Goal: Task Accomplishment & Management: Manage account settings

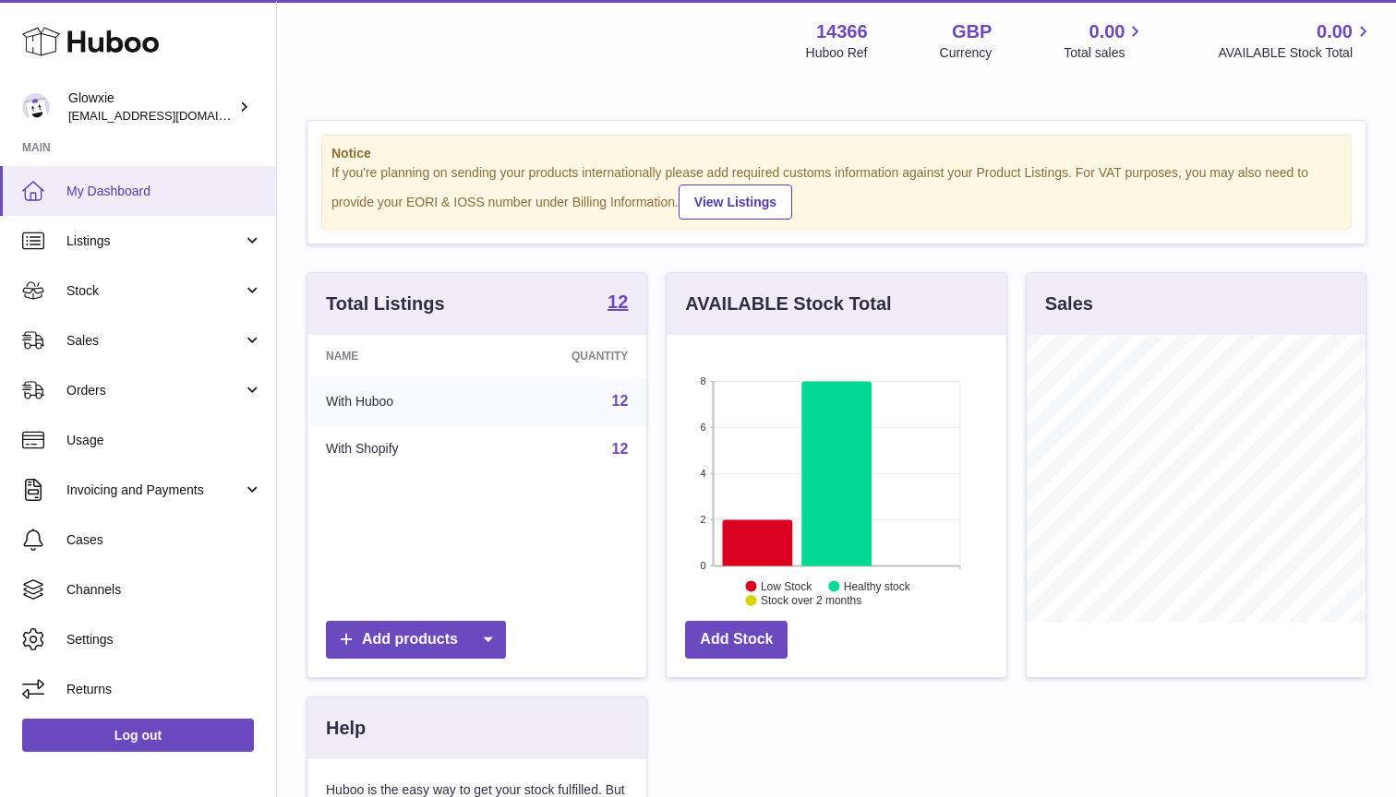
scroll to position [288, 340]
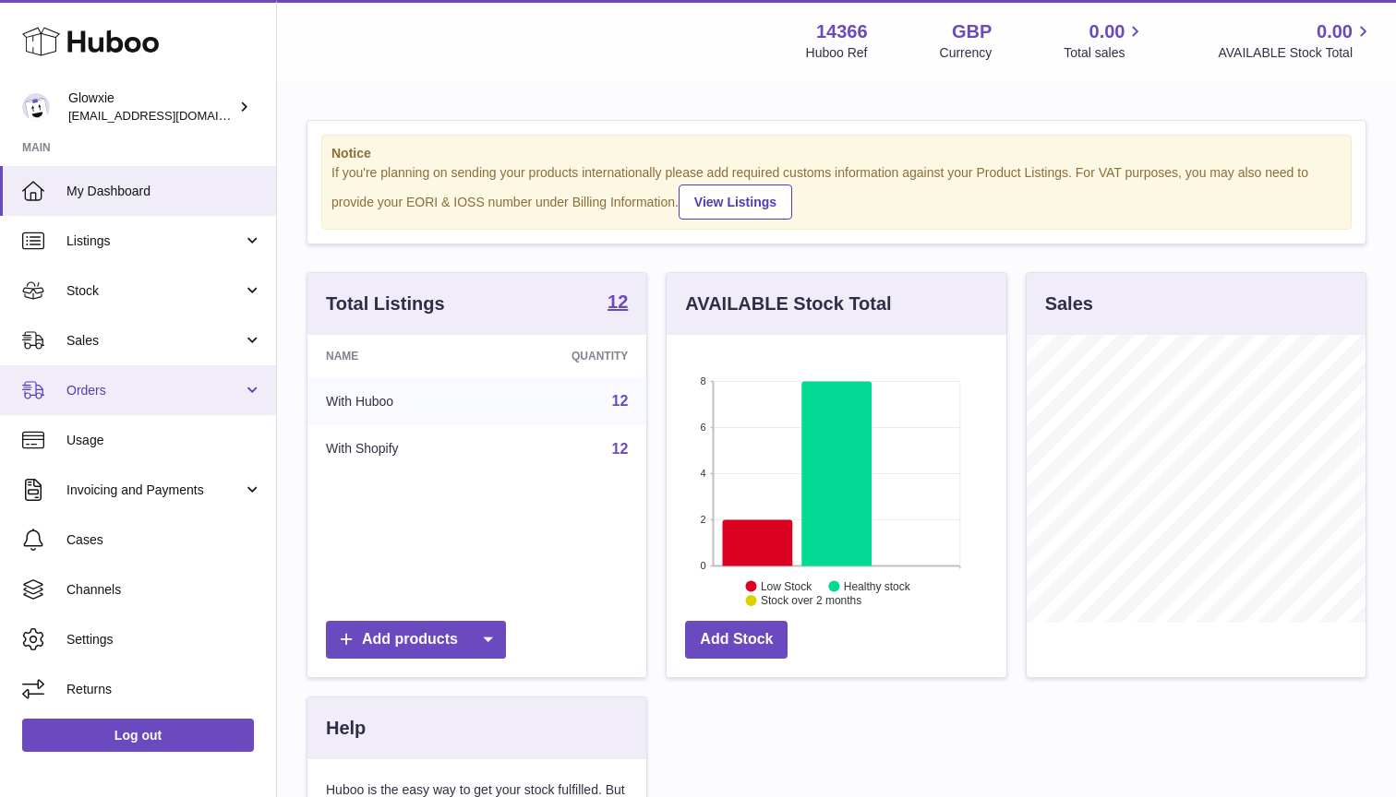
click at [171, 374] on link "Orders" at bounding box center [138, 391] width 276 height 50
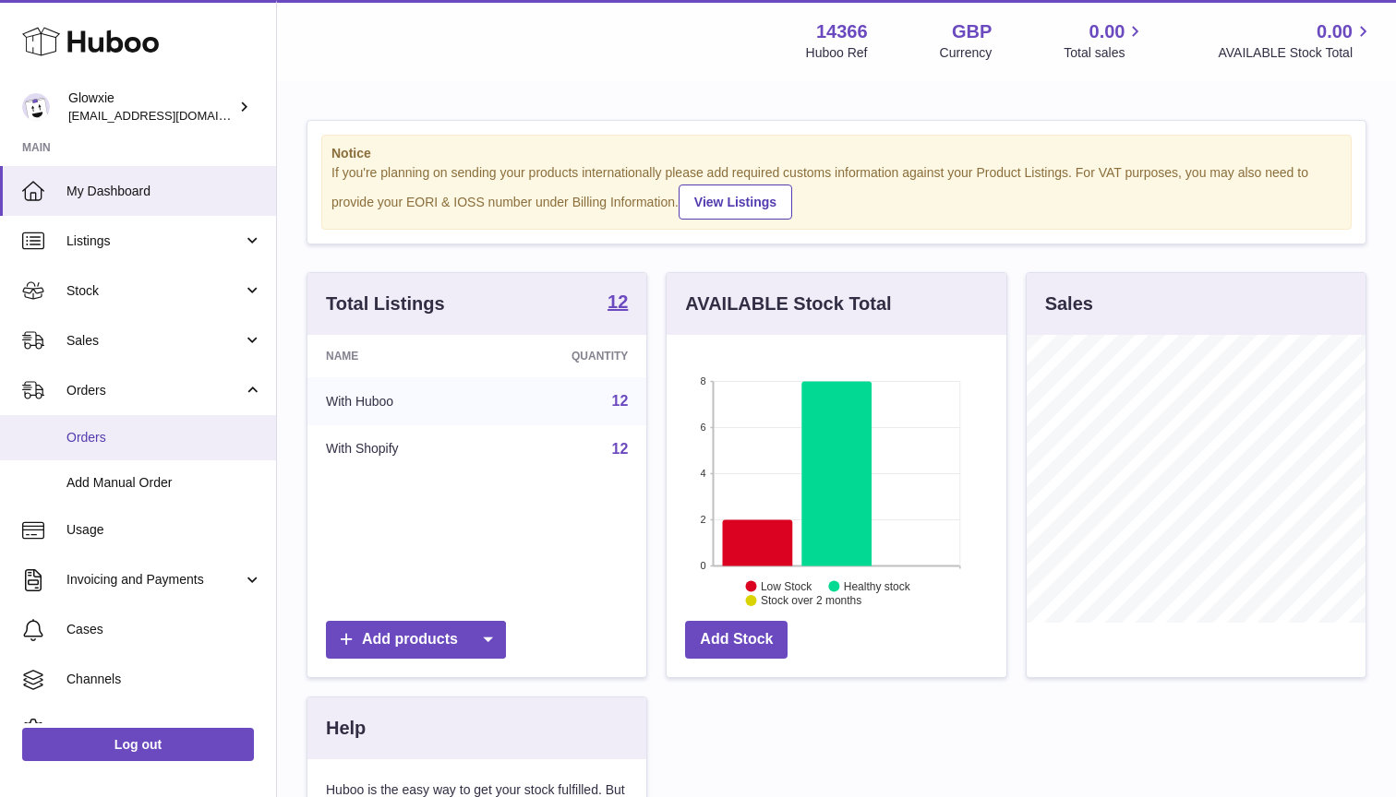
click at [162, 432] on span "Orders" at bounding box center [164, 438] width 196 height 18
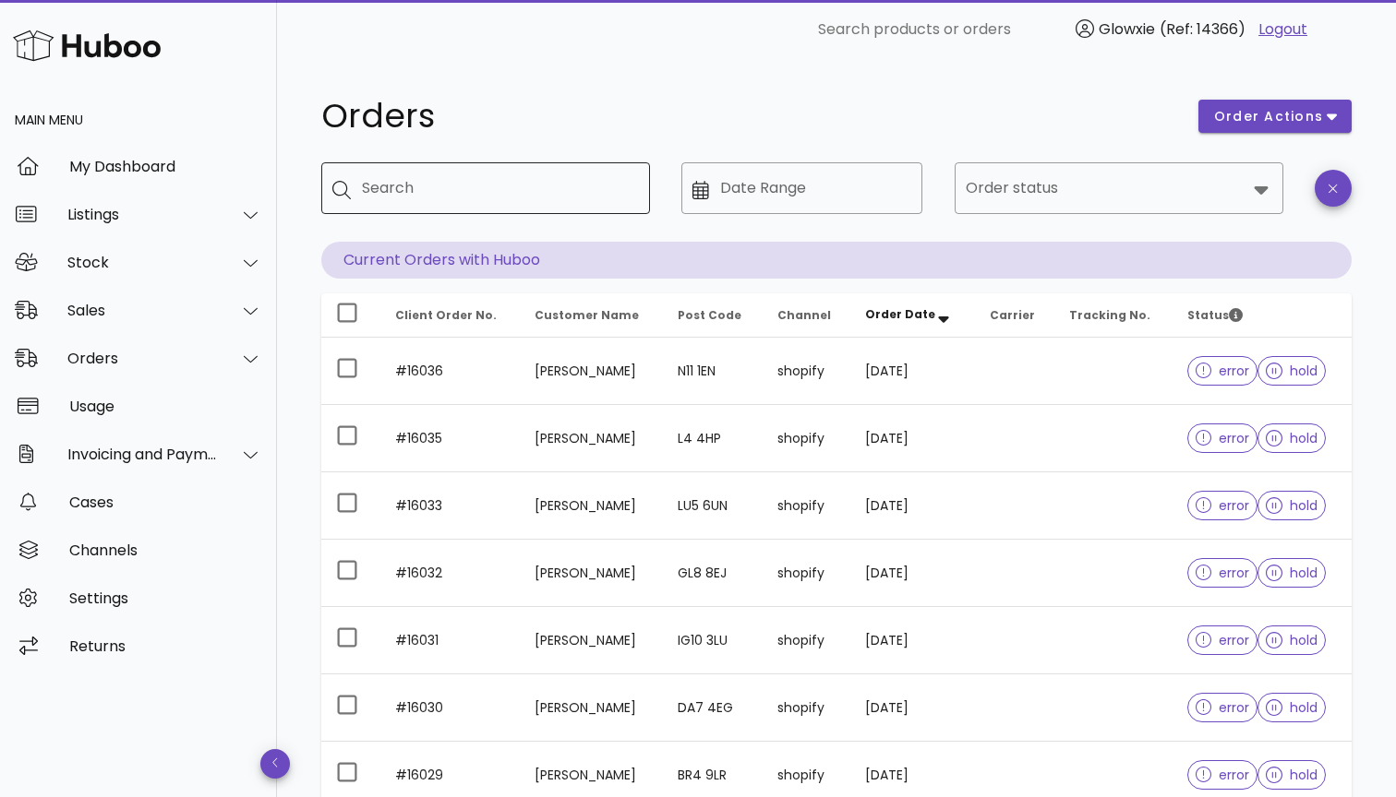
click at [460, 205] on div "Search" at bounding box center [498, 188] width 273 height 52
paste input "**********"
type input "**********"
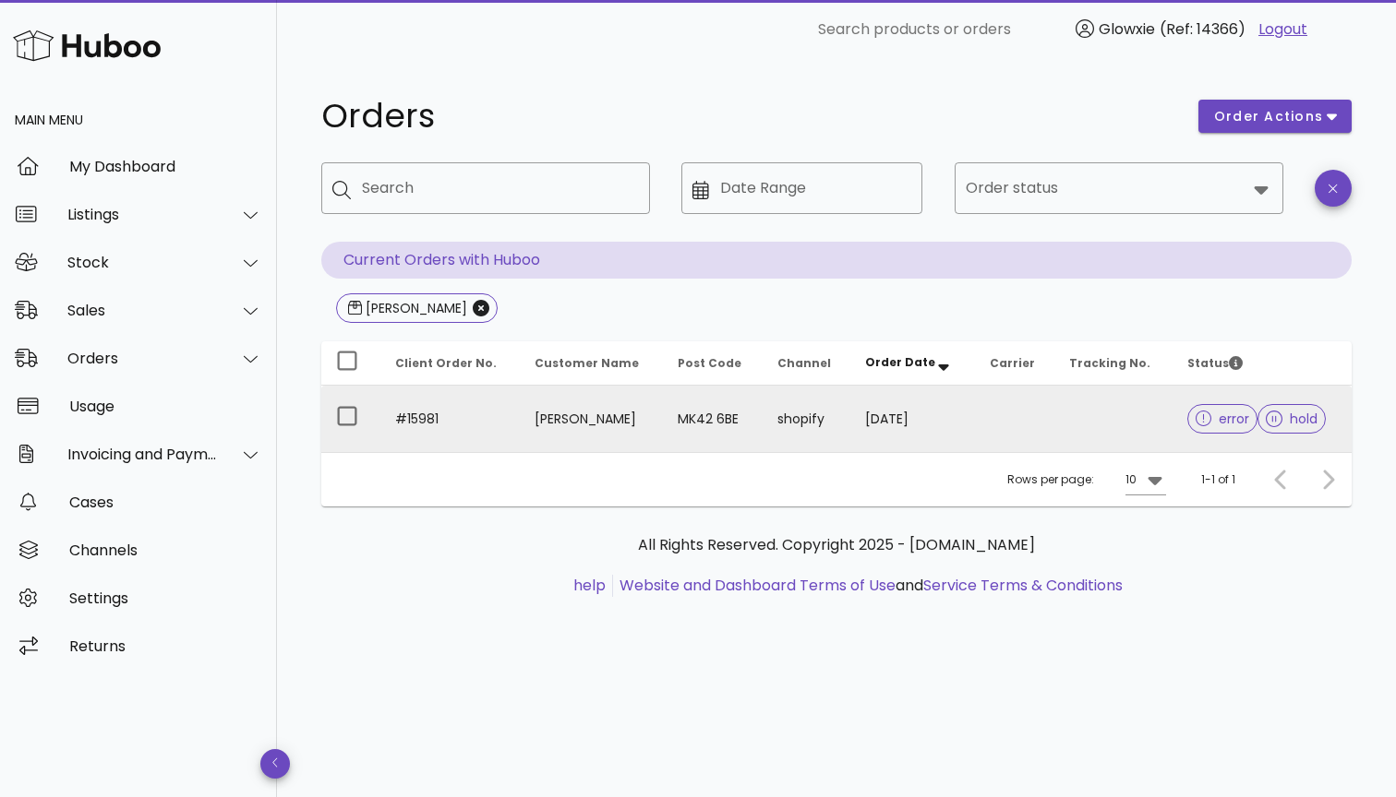
click at [725, 426] on td "MK42 6BE" at bounding box center [713, 419] width 100 height 66
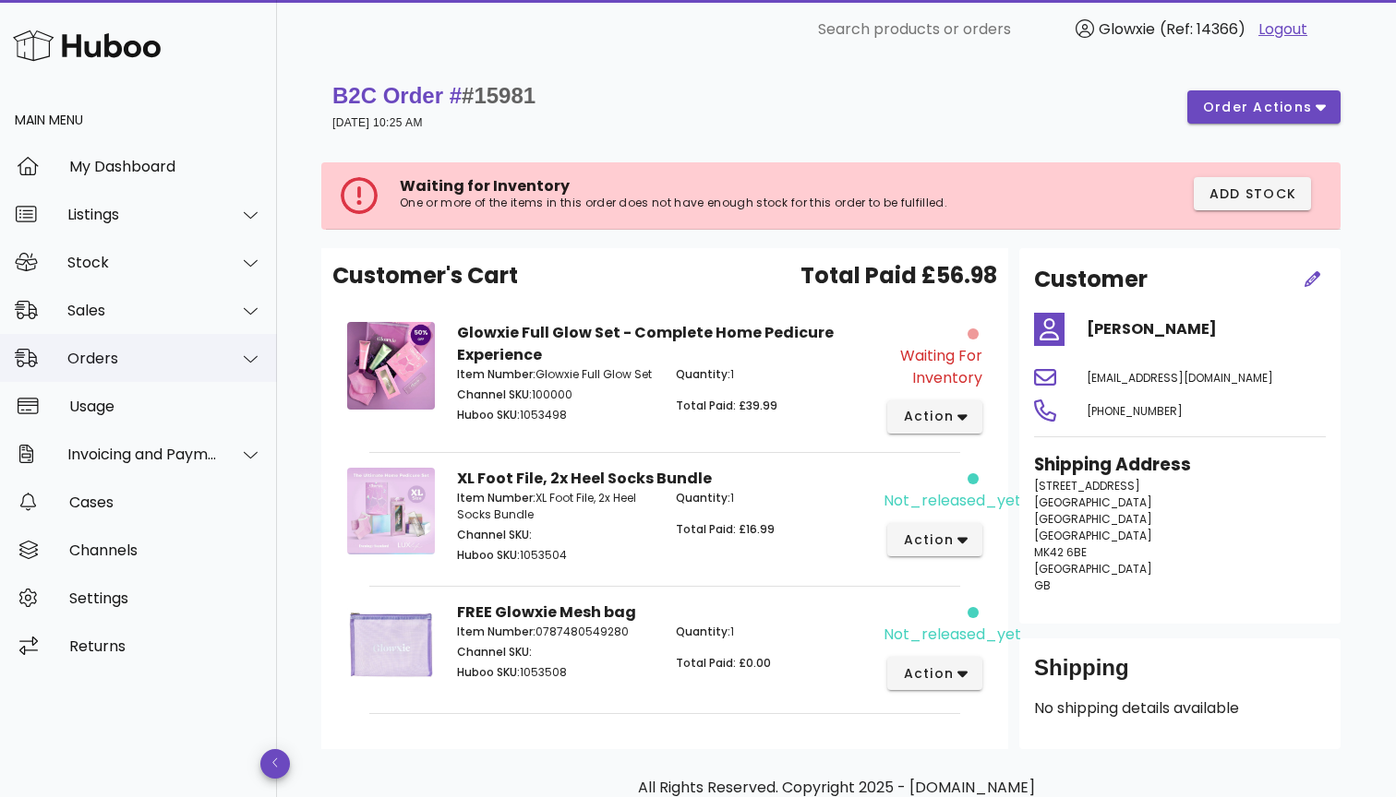
click at [137, 354] on div "Orders" at bounding box center [142, 359] width 150 height 18
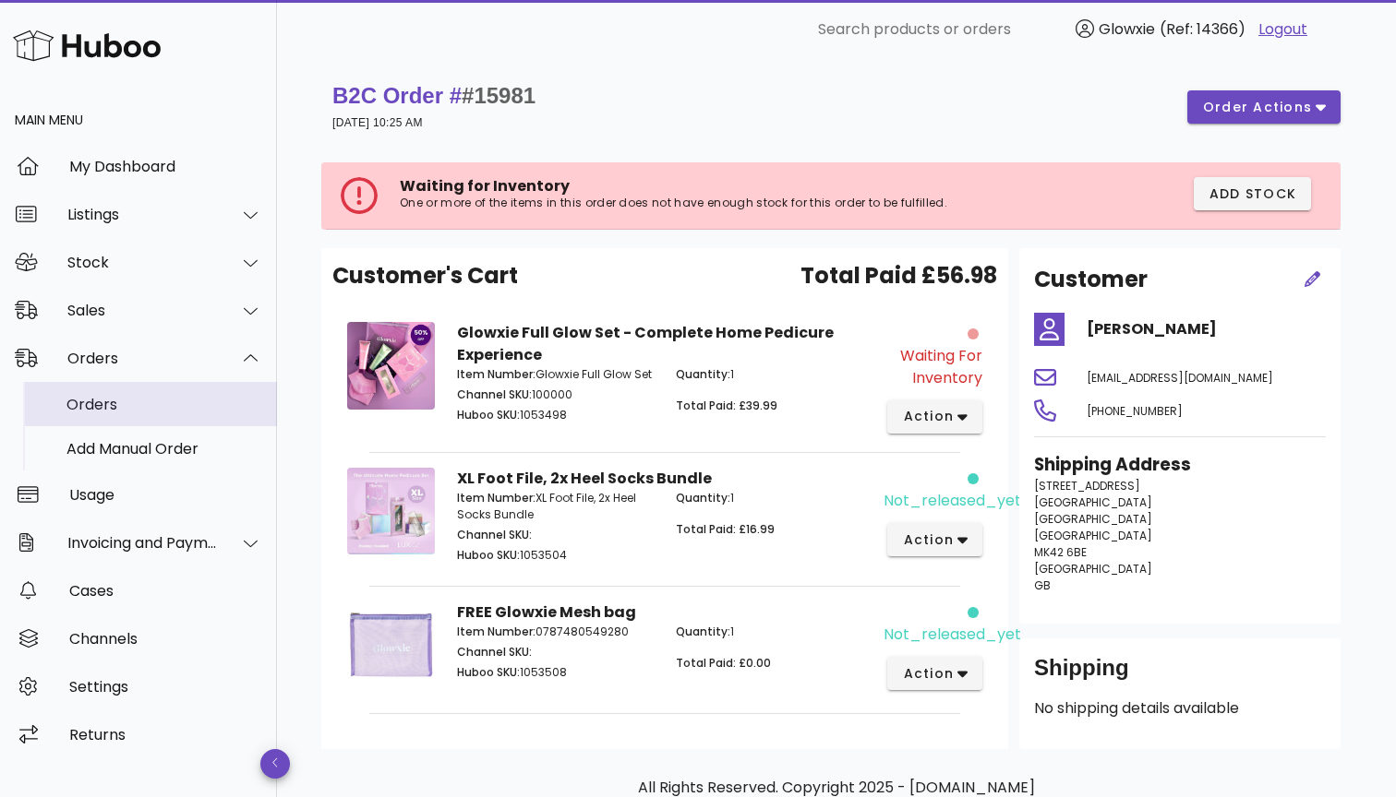
click at [200, 405] on div "Orders" at bounding box center [164, 405] width 196 height 18
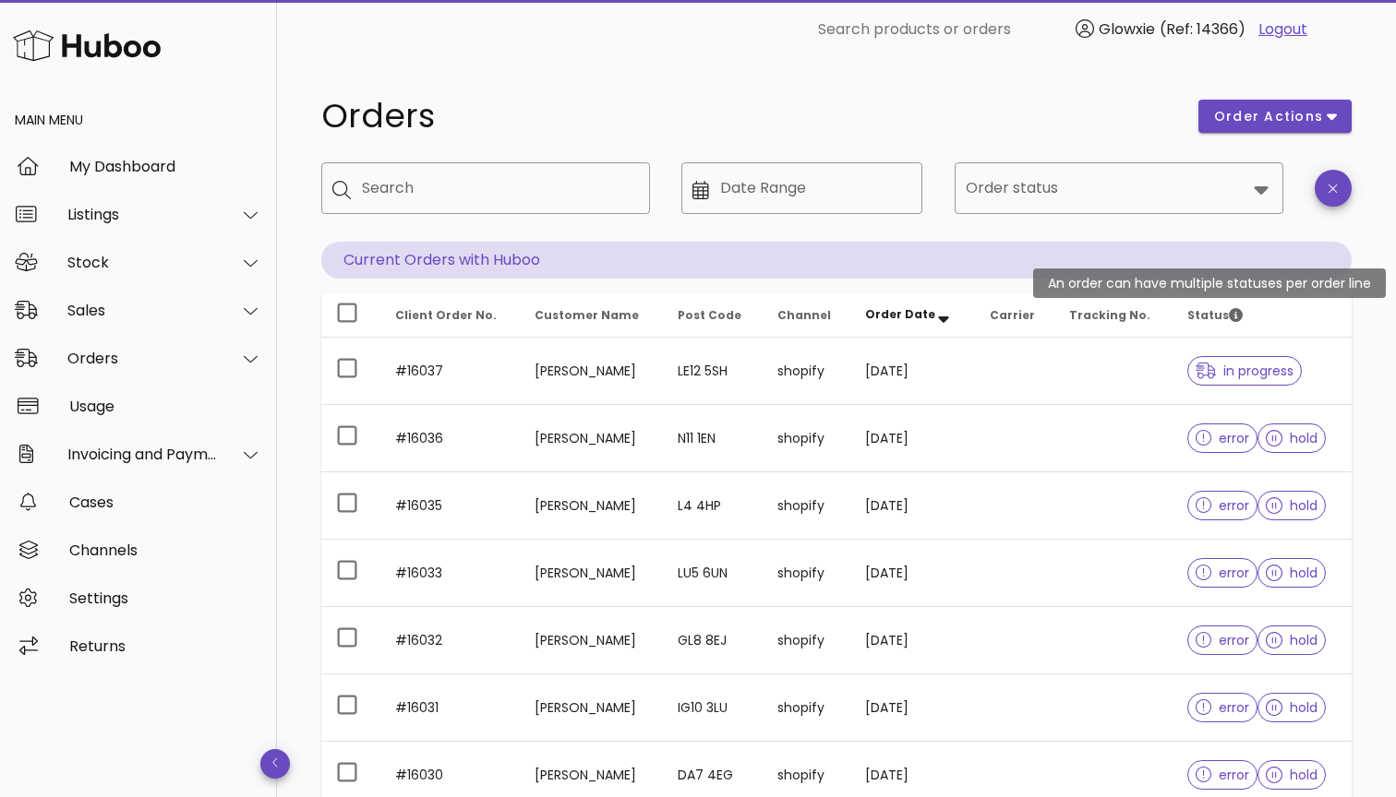
click at [1238, 319] on icon "Status" at bounding box center [1236, 315] width 14 height 14
click at [1181, 314] on th "Status" at bounding box center [1261, 316] width 179 height 44
click at [1199, 314] on span "Status" at bounding box center [1214, 315] width 55 height 16
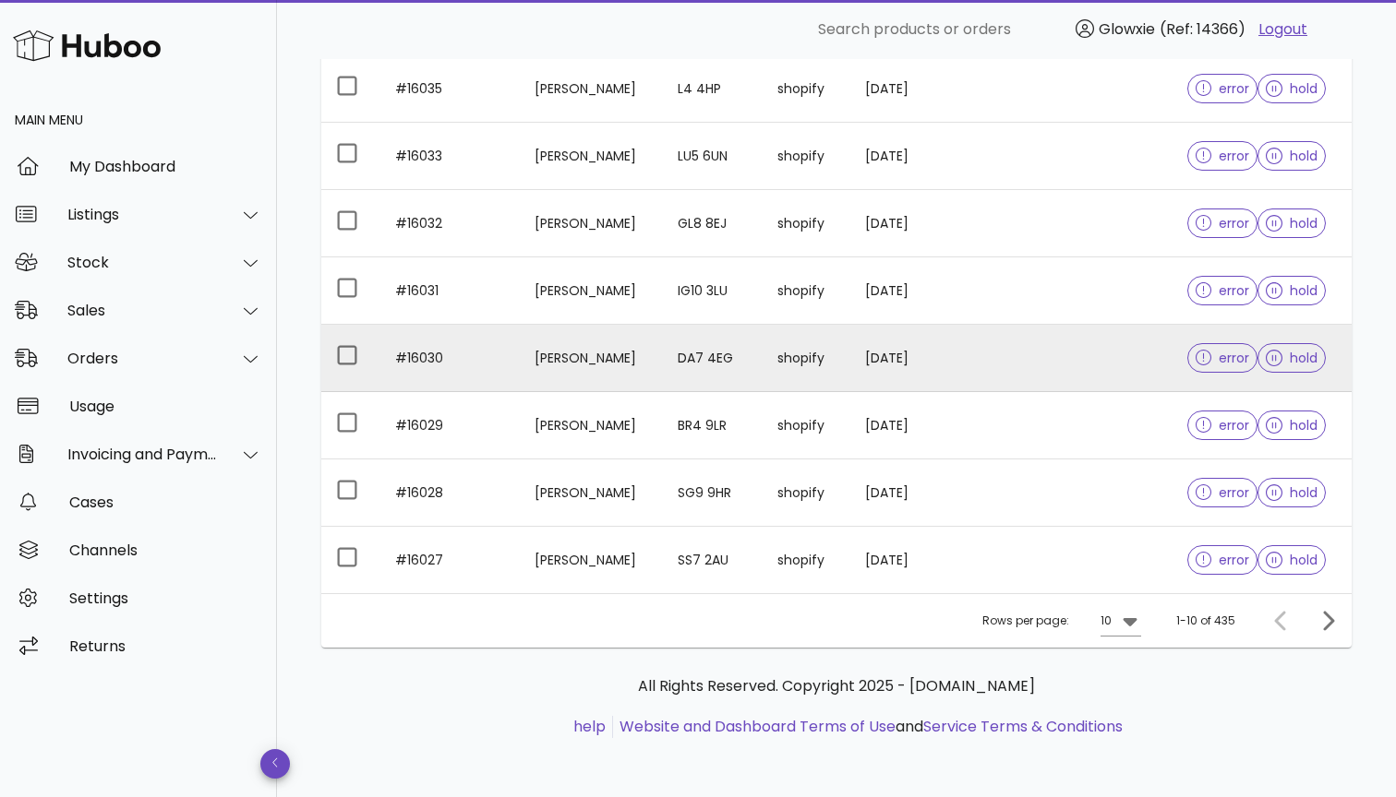
scroll to position [417, 0]
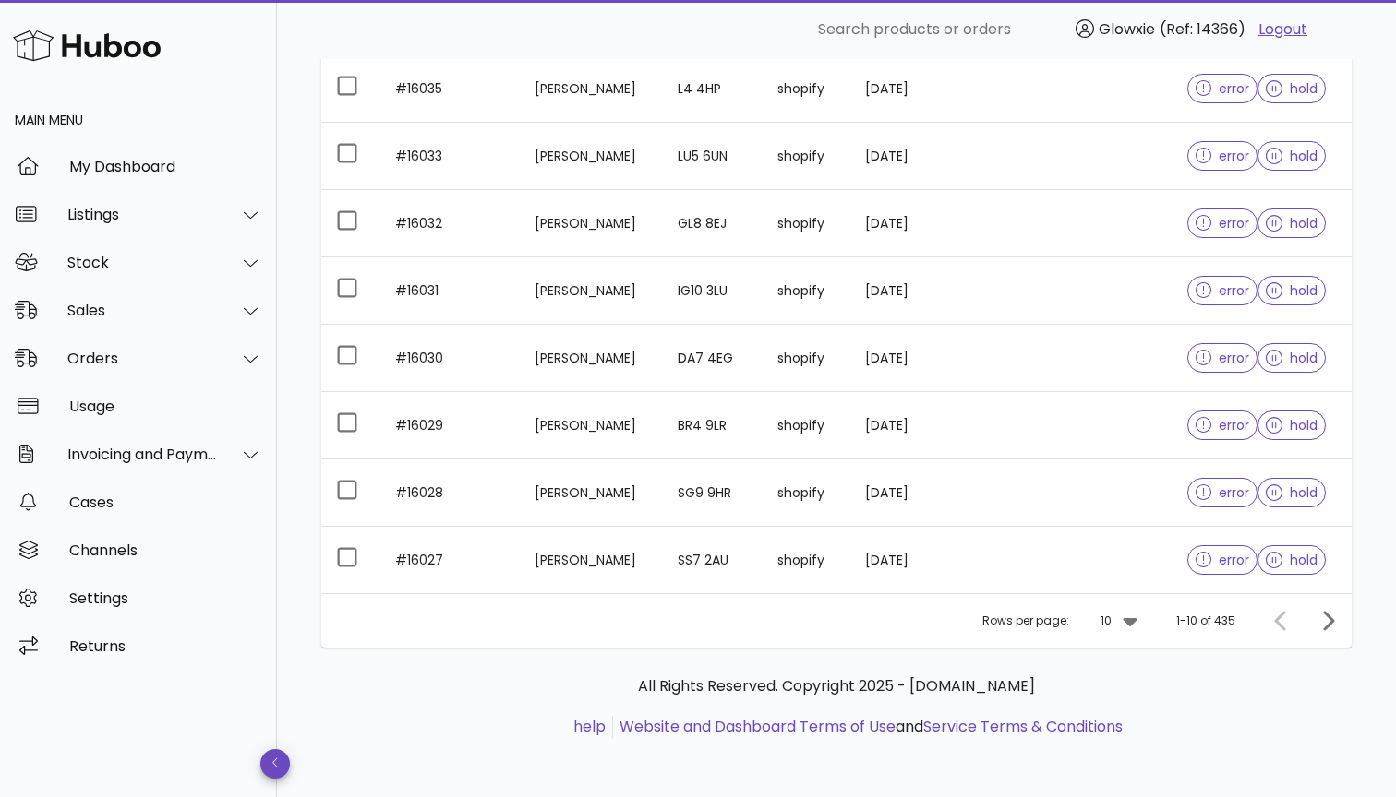
click at [1136, 620] on icon at bounding box center [1129, 622] width 14 height 8
click at [1124, 725] on div "50" at bounding box center [1127, 724] width 18 height 18
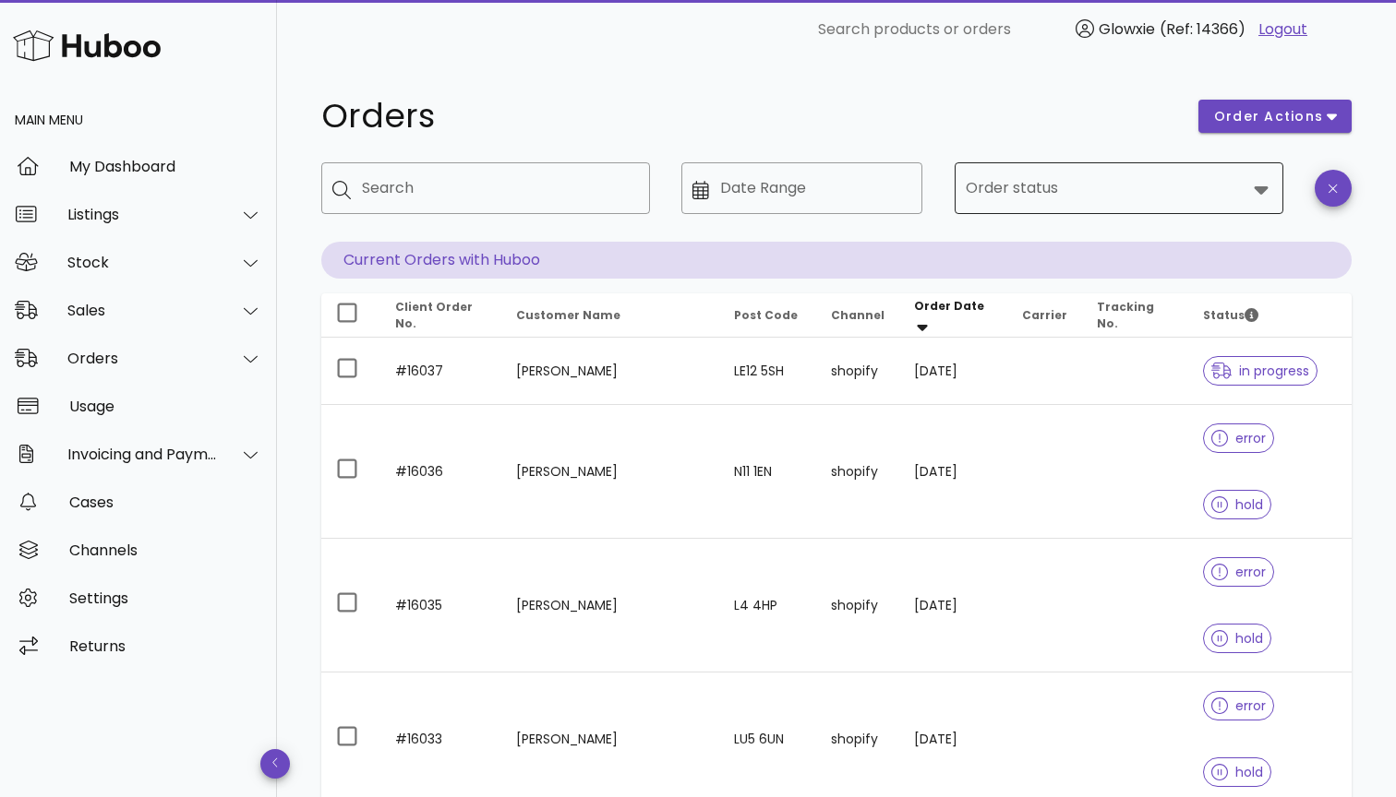
click at [984, 187] on input "Order status" at bounding box center [1105, 189] width 281 height 30
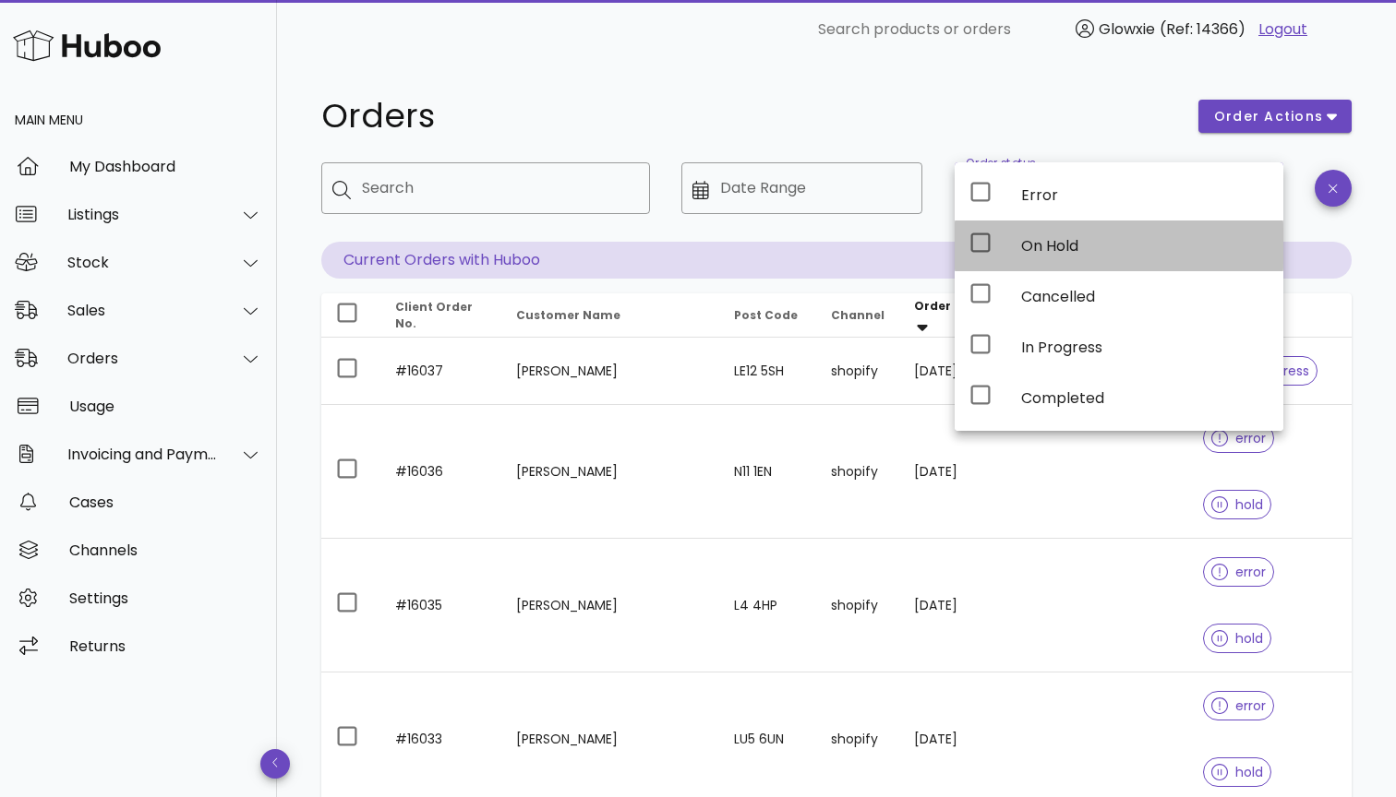
click at [971, 246] on icon at bounding box center [980, 243] width 19 height 19
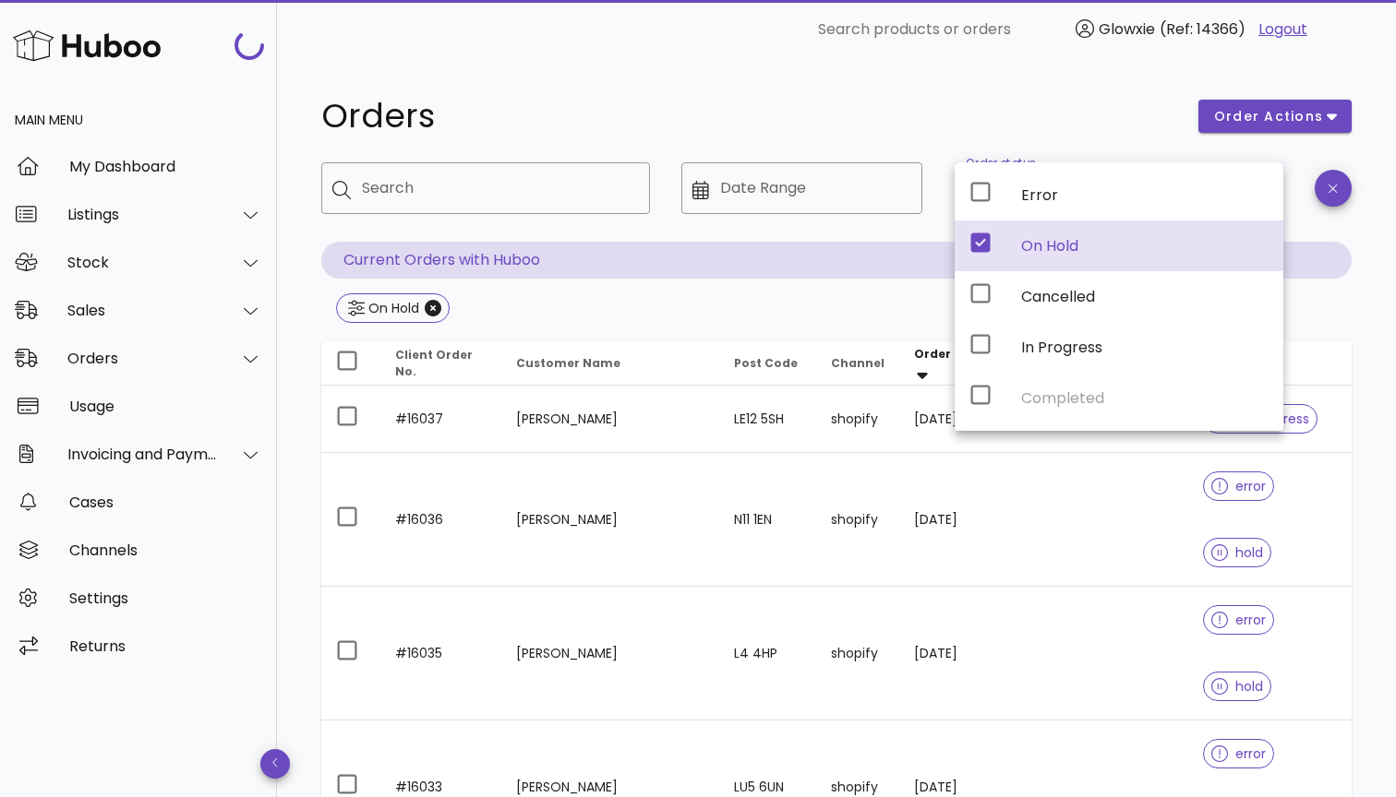
click at [960, 95] on div "Orders" at bounding box center [748, 116] width 877 height 55
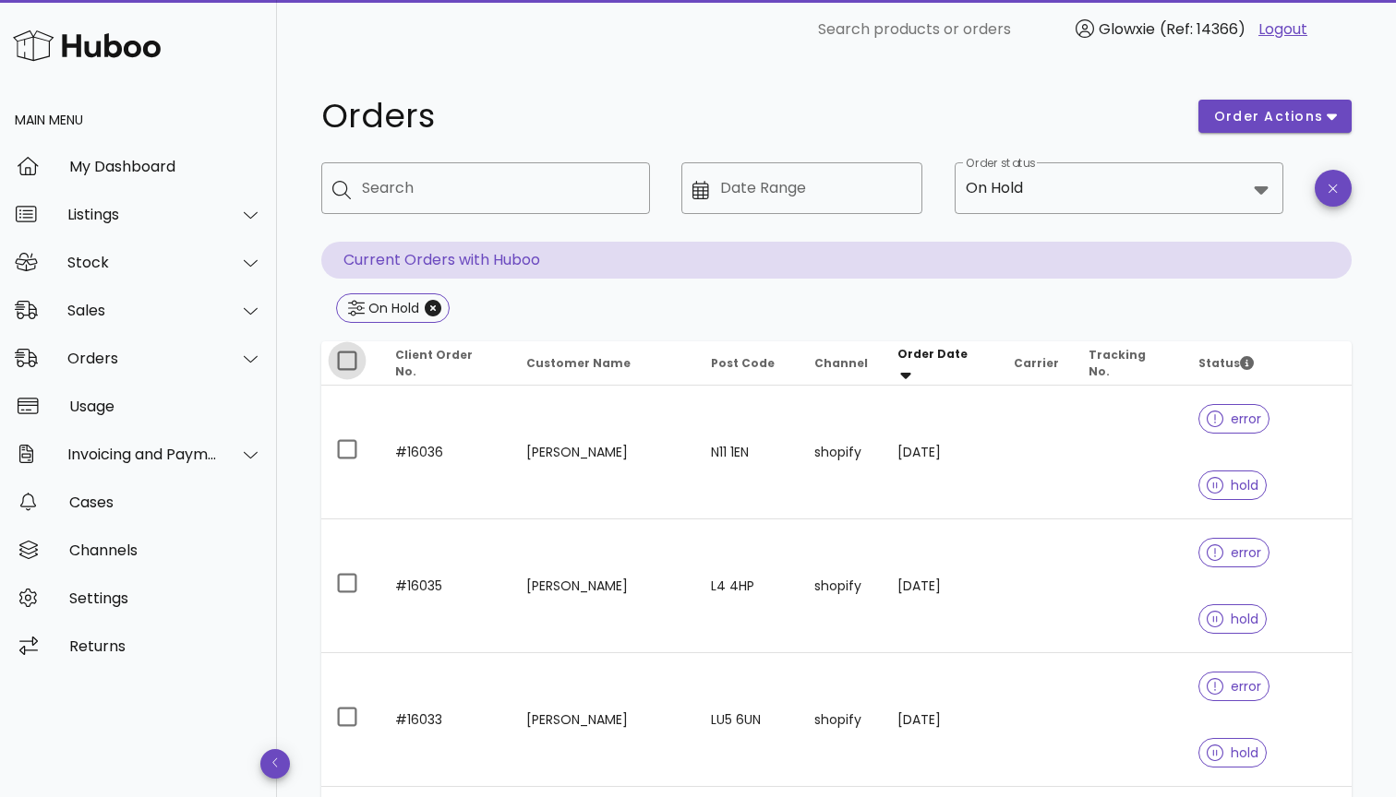
click at [350, 363] on div at bounding box center [346, 360] width 31 height 31
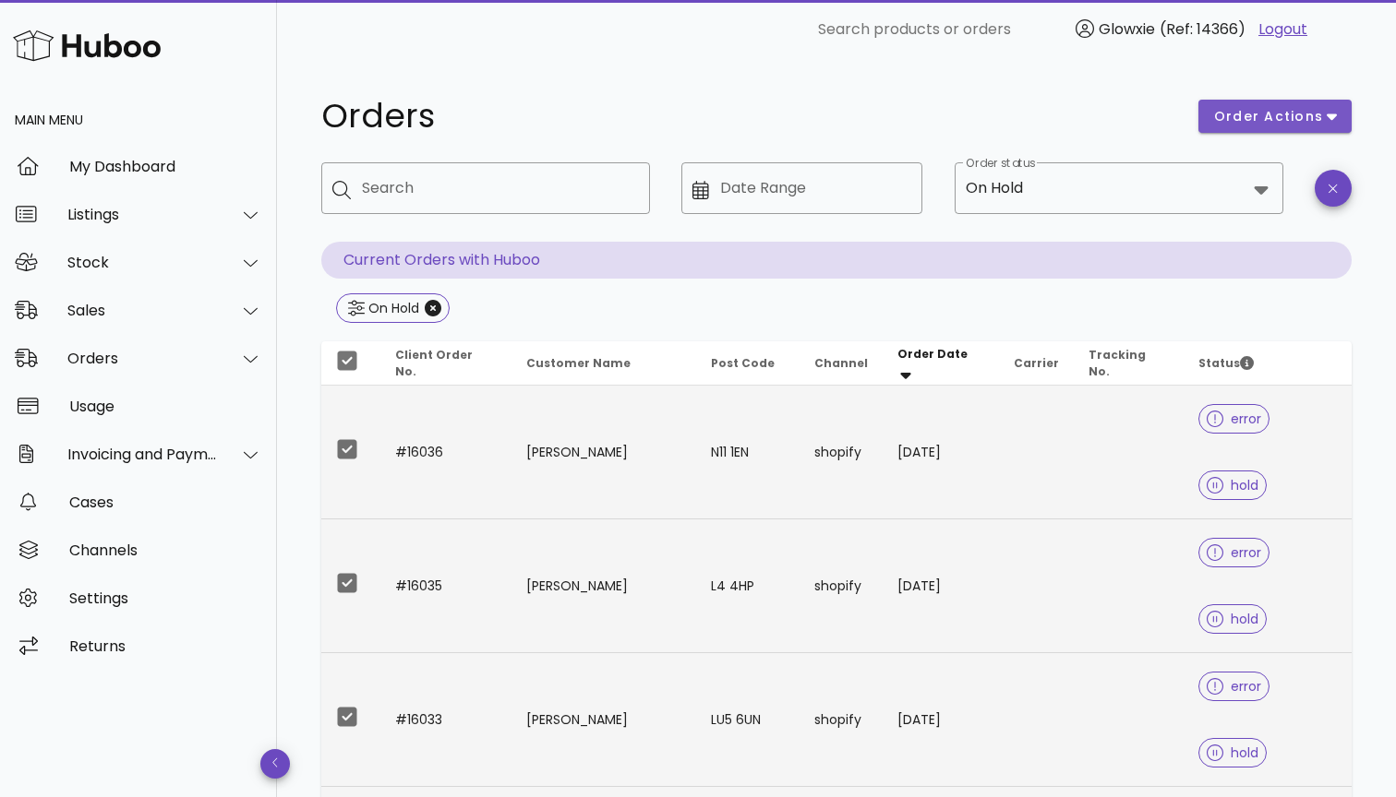
click at [1300, 124] on span "order actions" at bounding box center [1268, 116] width 111 height 19
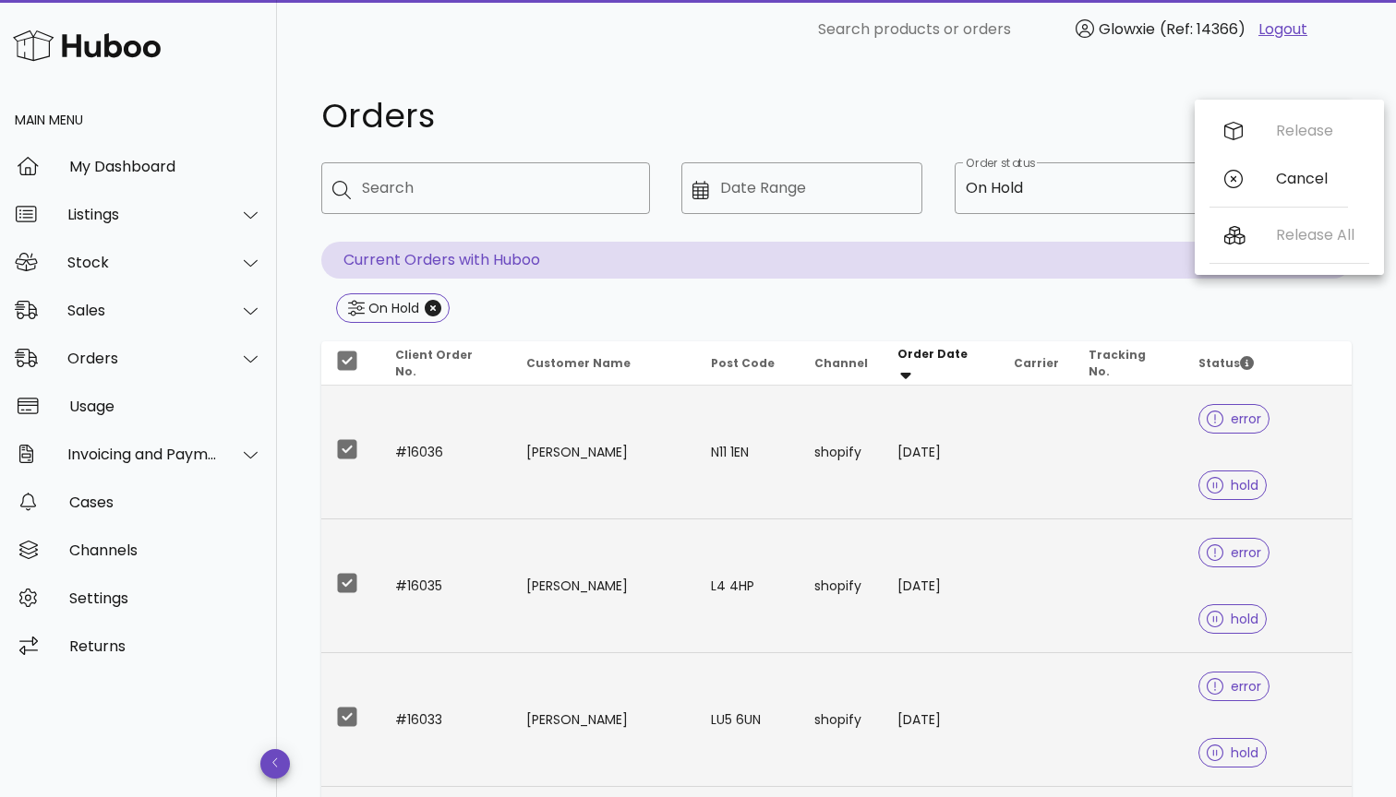
click at [1021, 105] on h1 "Orders" at bounding box center [748, 116] width 855 height 33
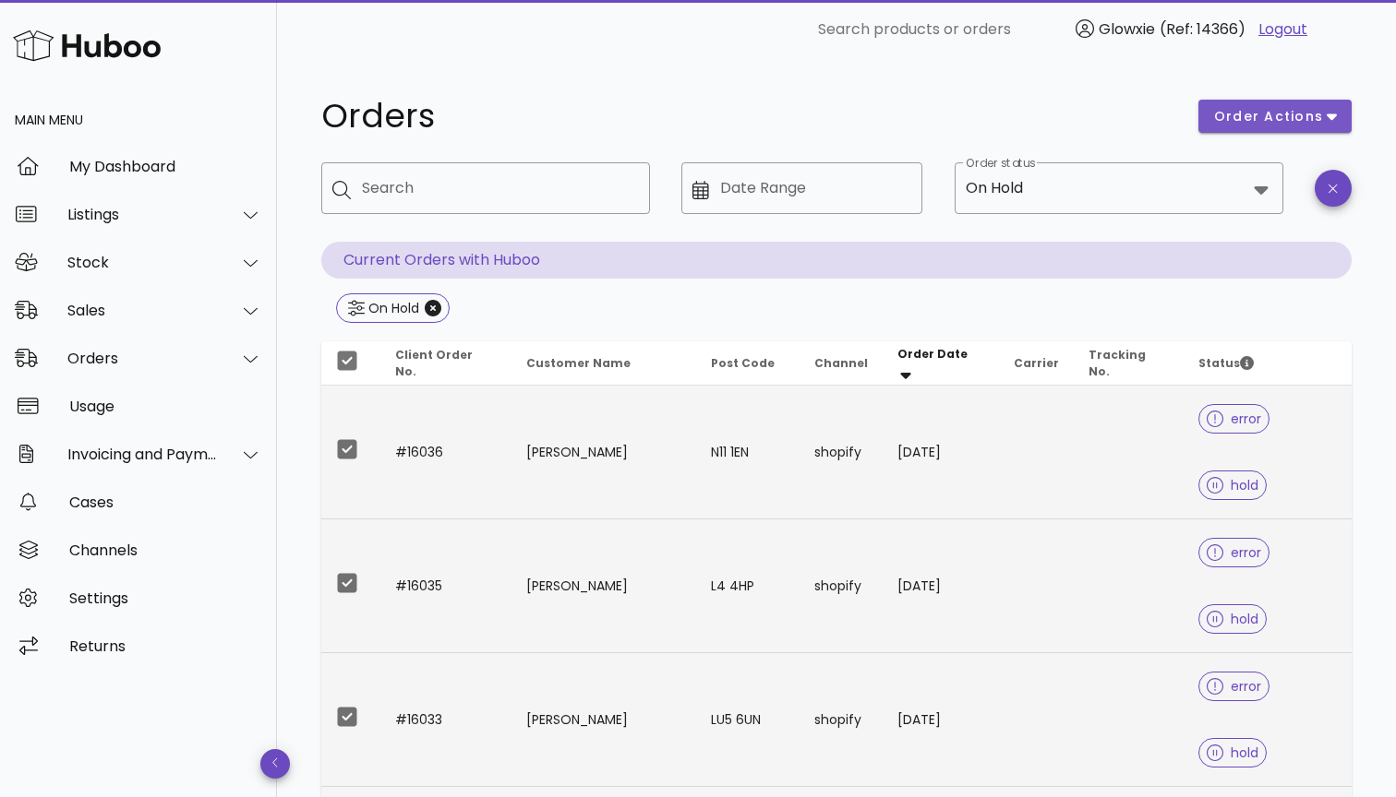
click at [1267, 114] on span "order actions" at bounding box center [1268, 116] width 111 height 19
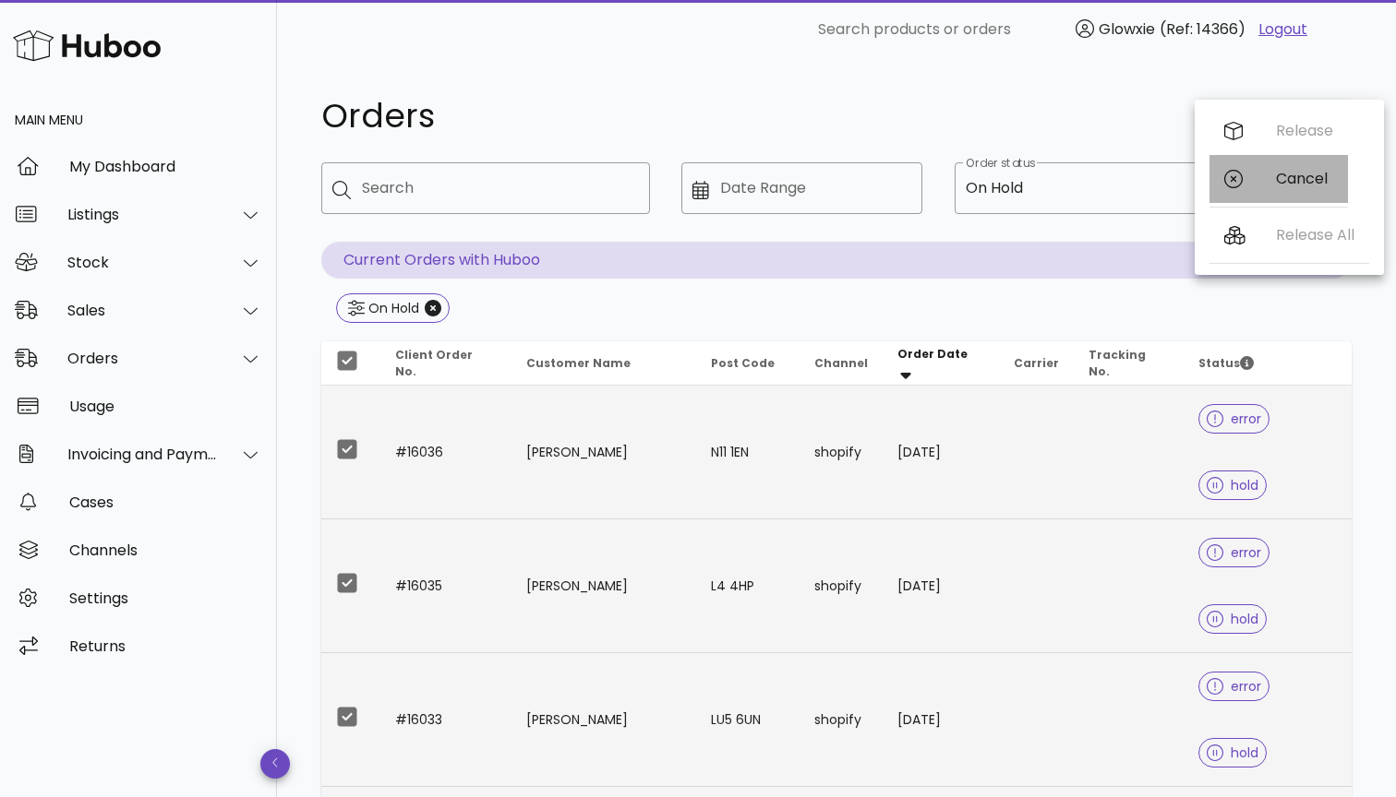
click at [1276, 186] on div "Cancel" at bounding box center [1304, 179] width 57 height 18
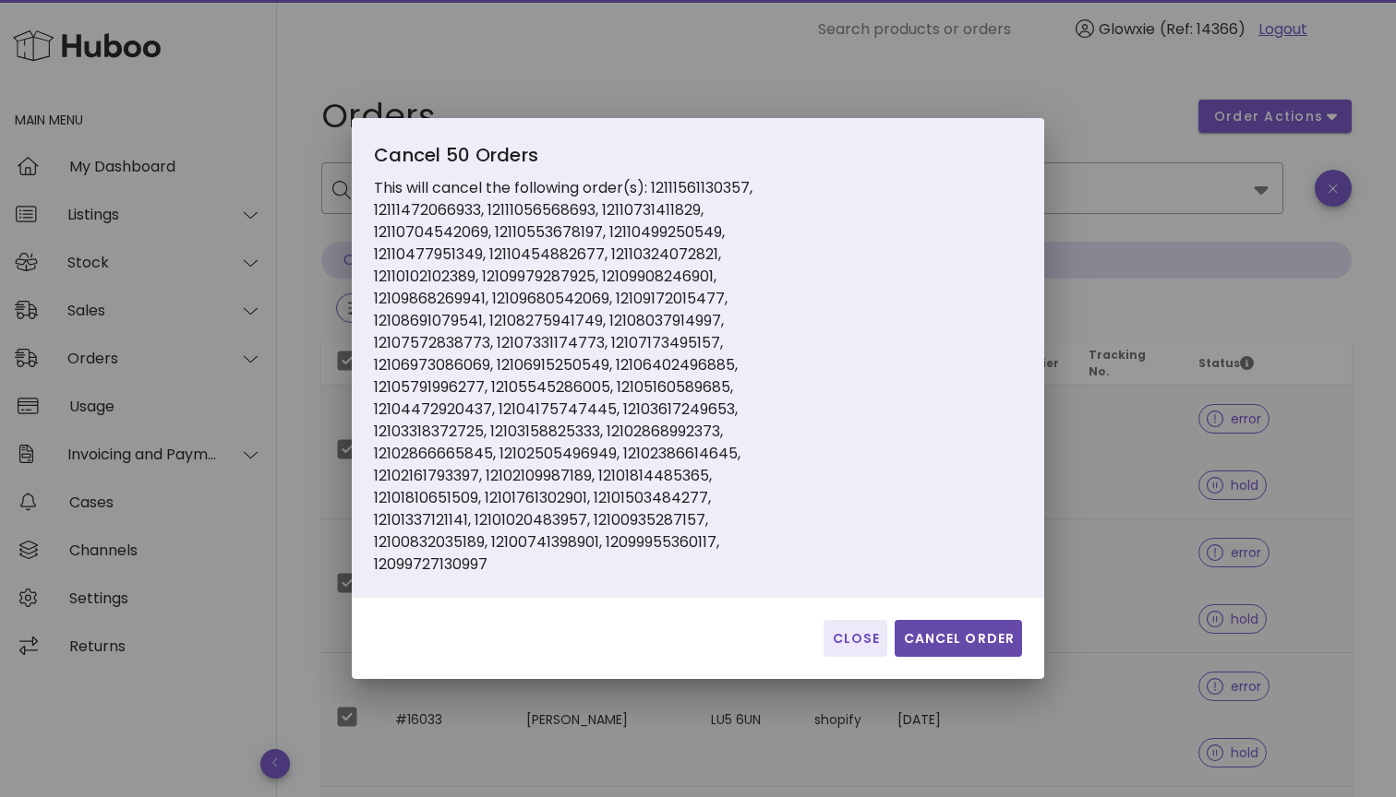
click at [995, 652] on button "Cancel Order" at bounding box center [957, 638] width 127 height 37
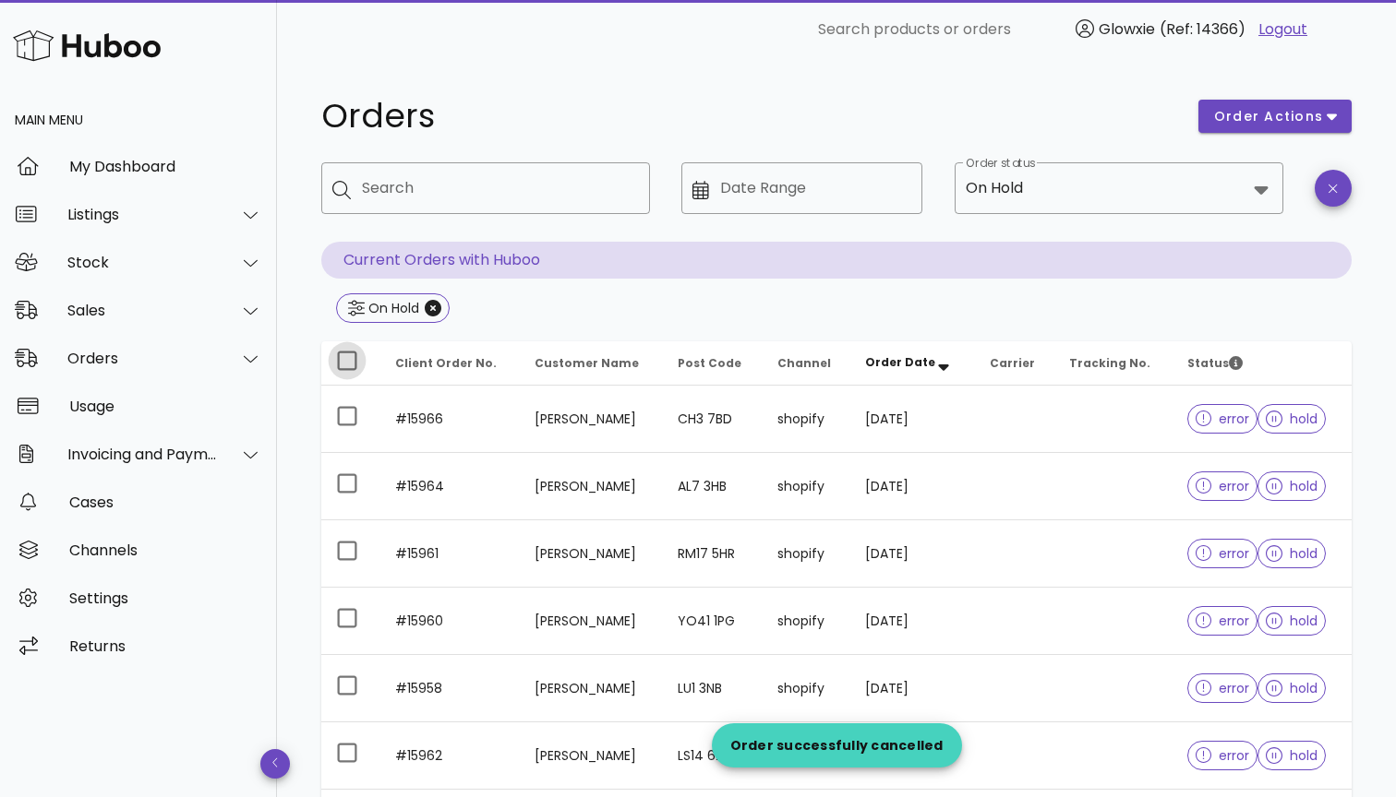
click at [355, 354] on div at bounding box center [346, 360] width 31 height 31
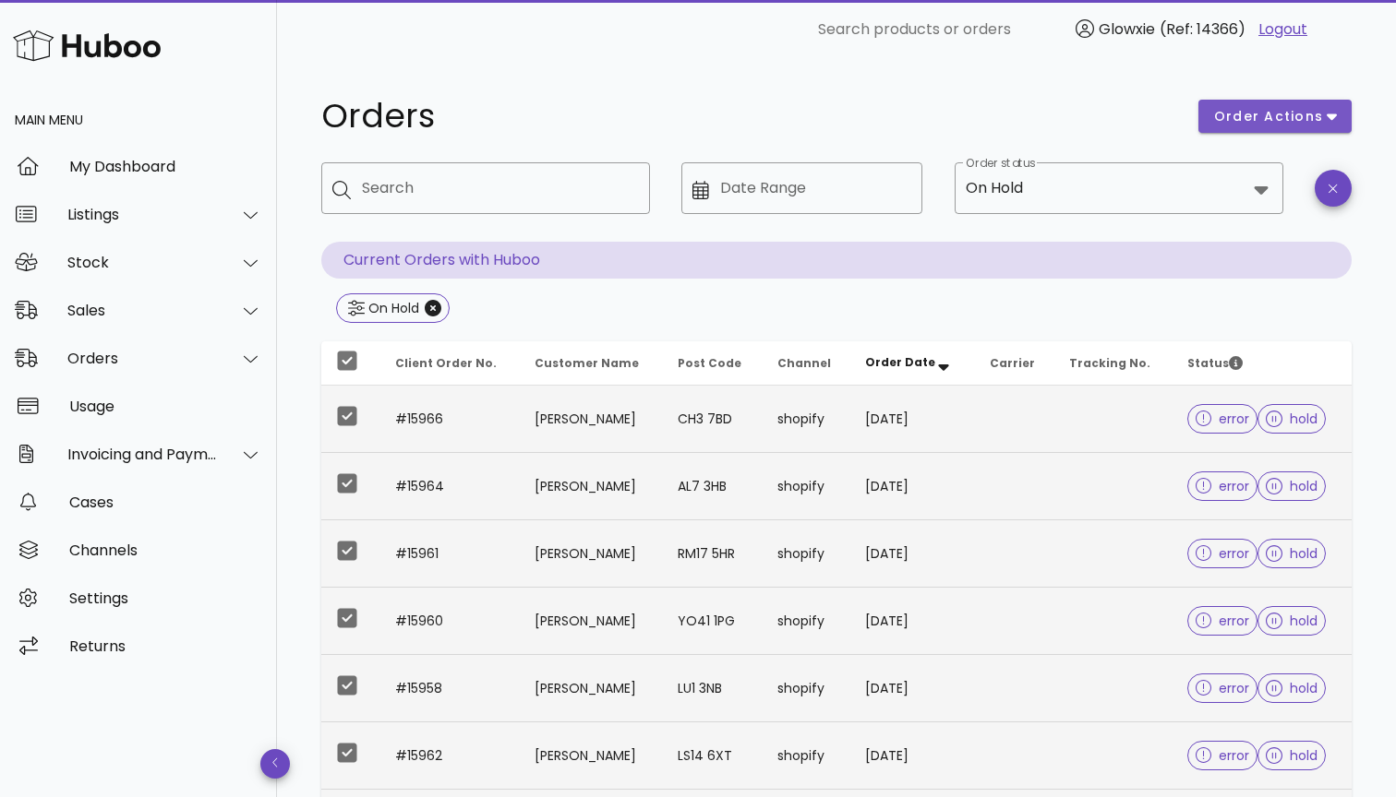
click at [1274, 125] on span "order actions" at bounding box center [1268, 116] width 111 height 19
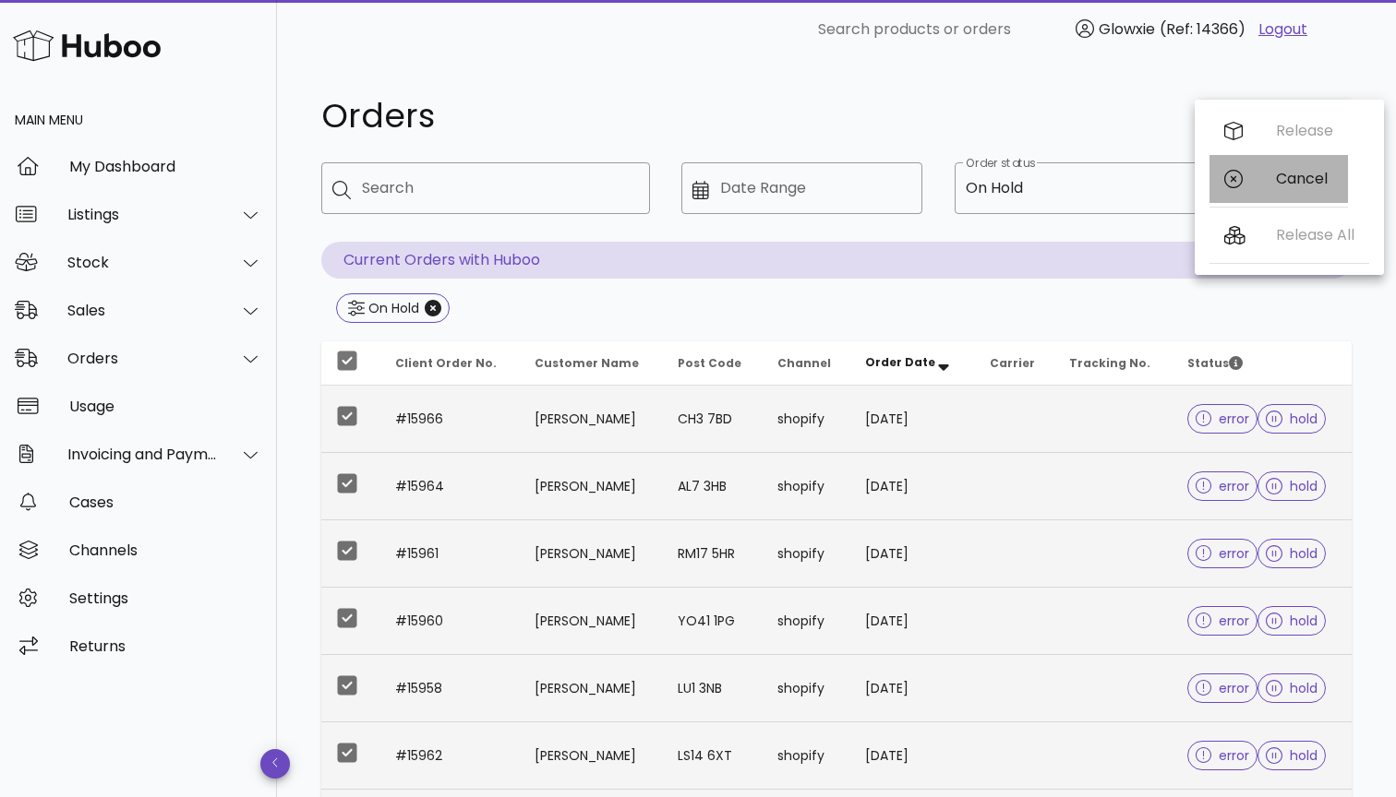
click at [1274, 185] on div "Cancel" at bounding box center [1278, 179] width 138 height 48
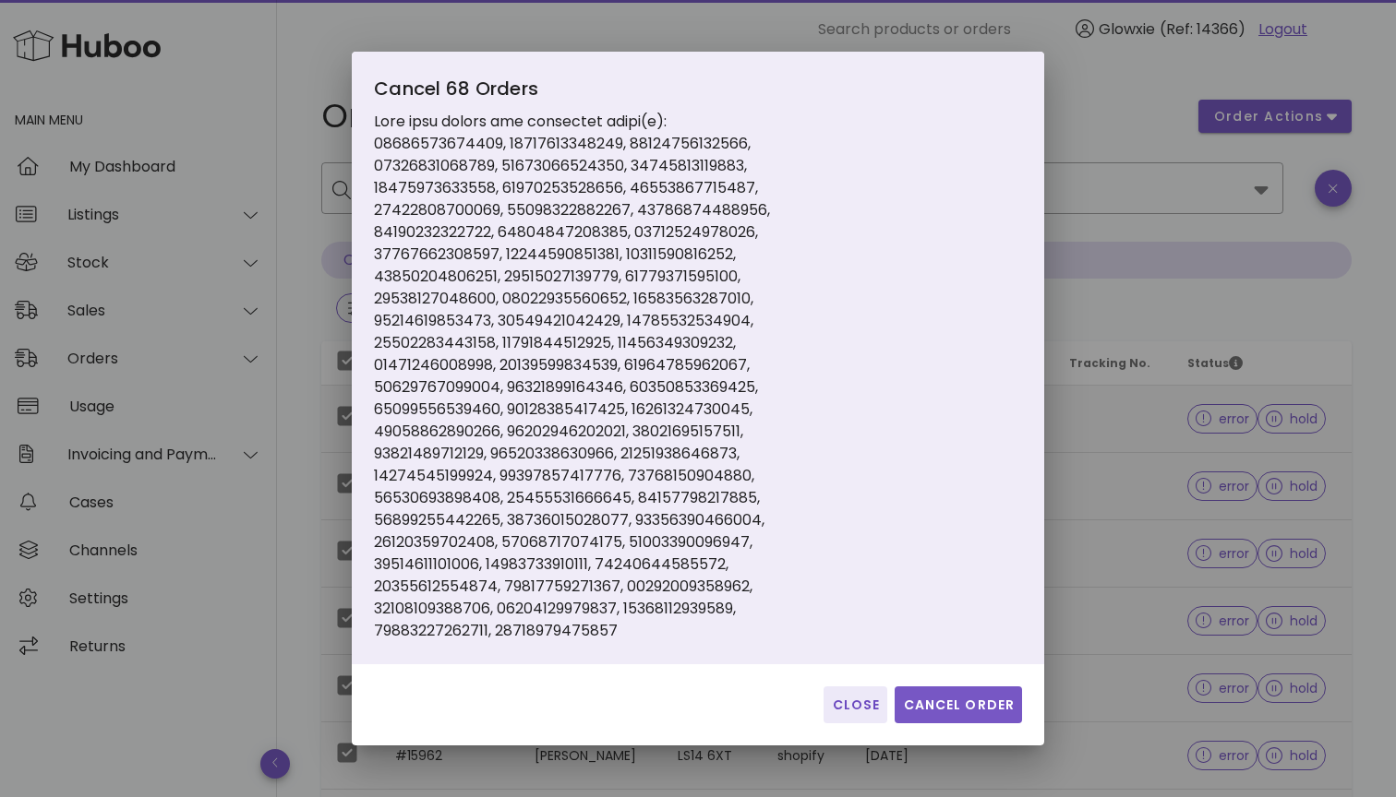
click at [960, 712] on span "Cancel Order" at bounding box center [958, 705] width 113 height 19
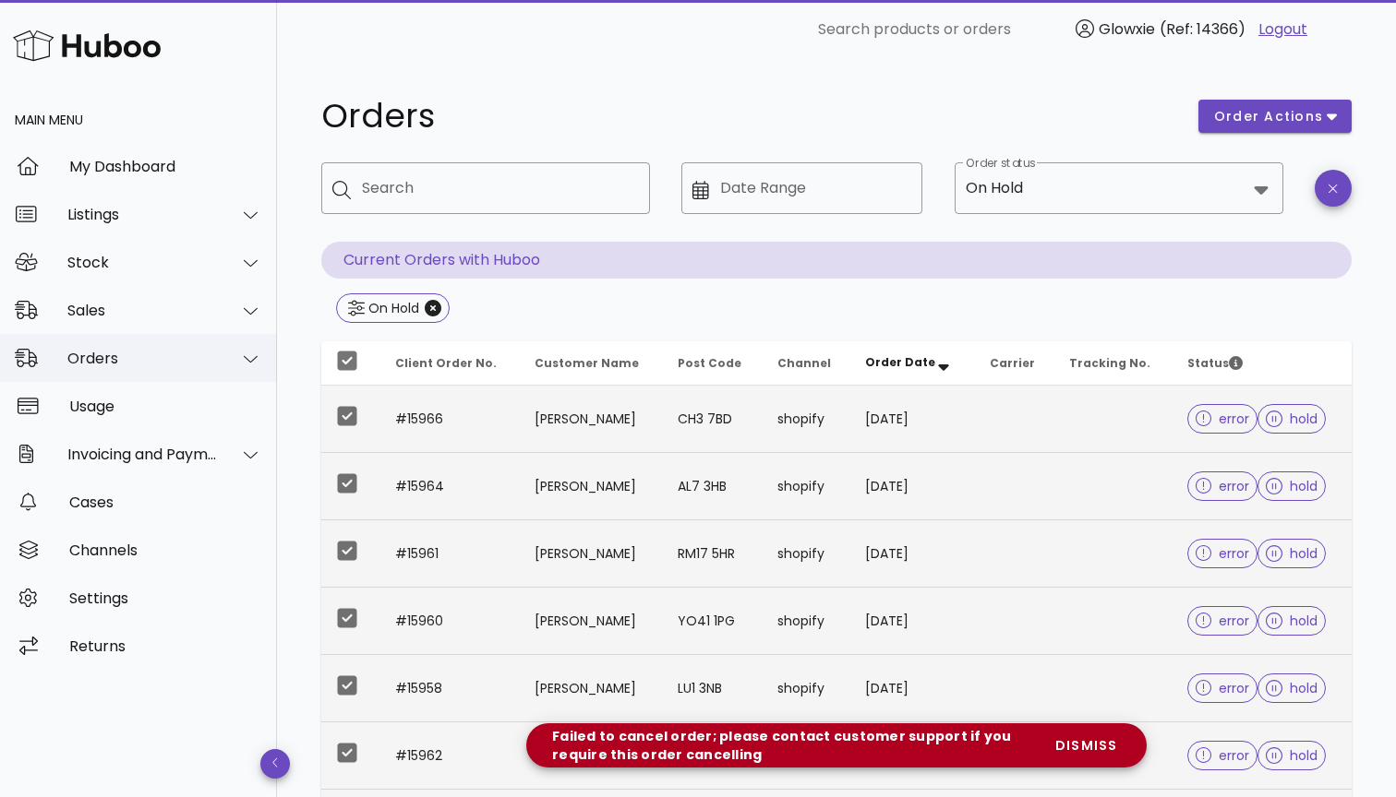
click at [147, 357] on div "Orders" at bounding box center [142, 359] width 150 height 18
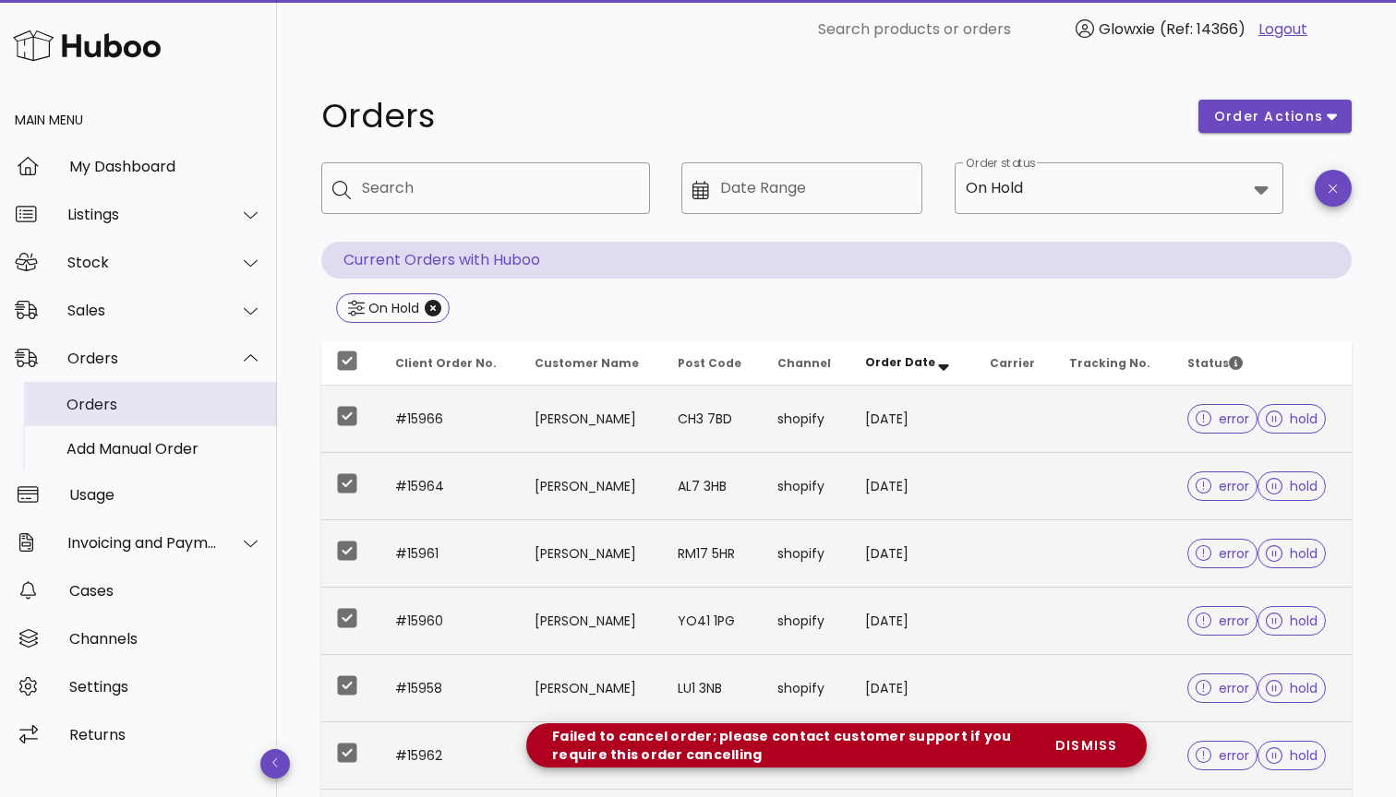
click at [138, 404] on div "Orders" at bounding box center [164, 405] width 196 height 18
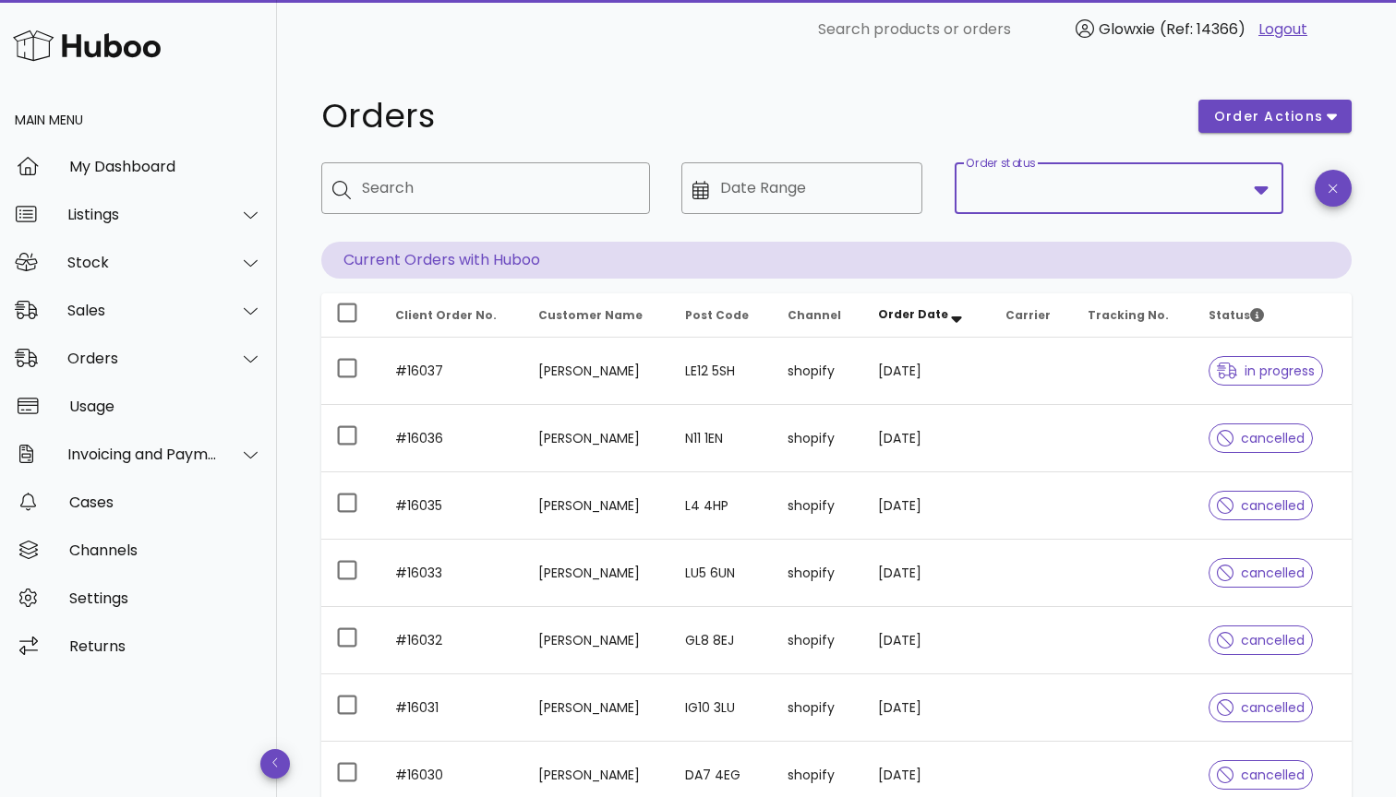
click at [1049, 188] on input "Order status" at bounding box center [1105, 189] width 281 height 30
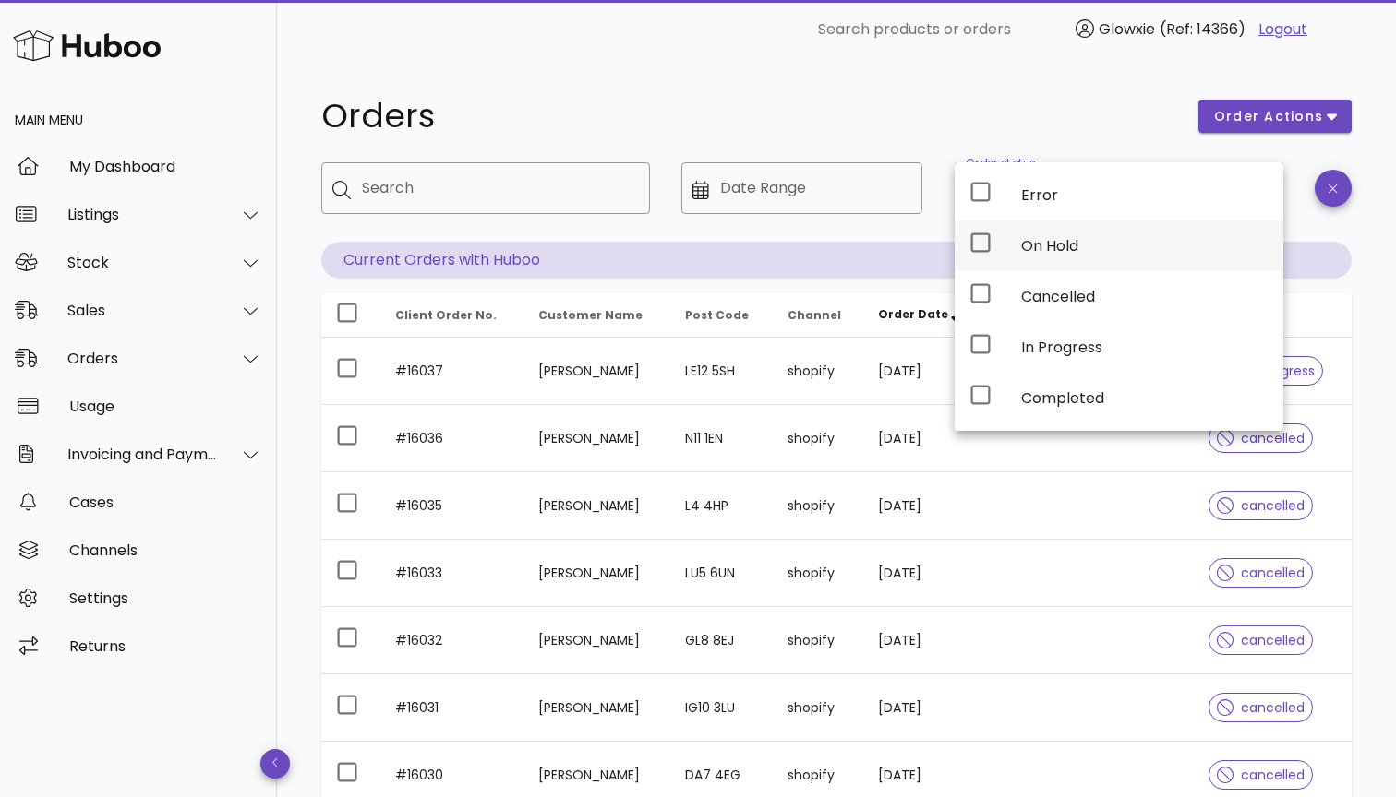
click at [1021, 248] on div "On Hold" at bounding box center [1144, 246] width 247 height 18
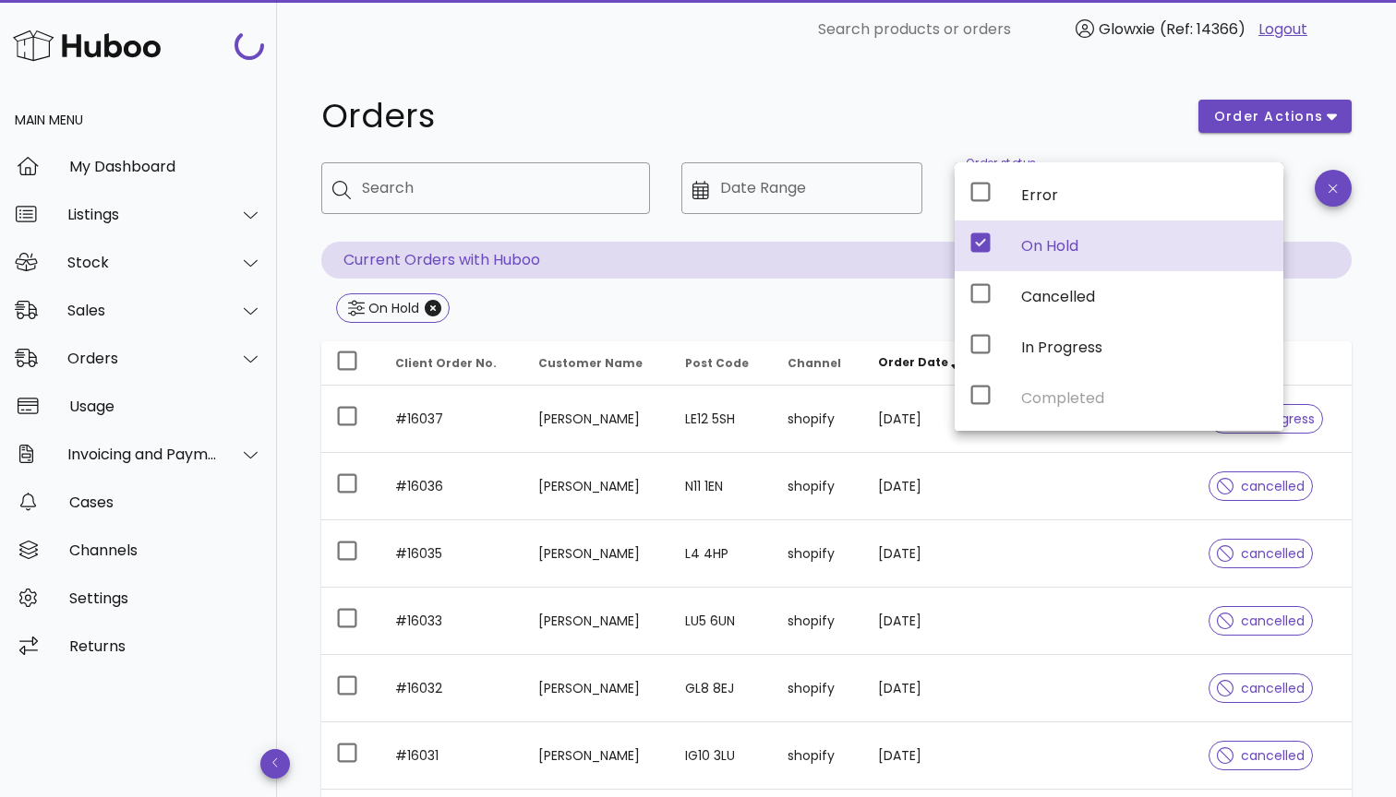
click at [1012, 102] on h1 "Orders" at bounding box center [748, 116] width 855 height 33
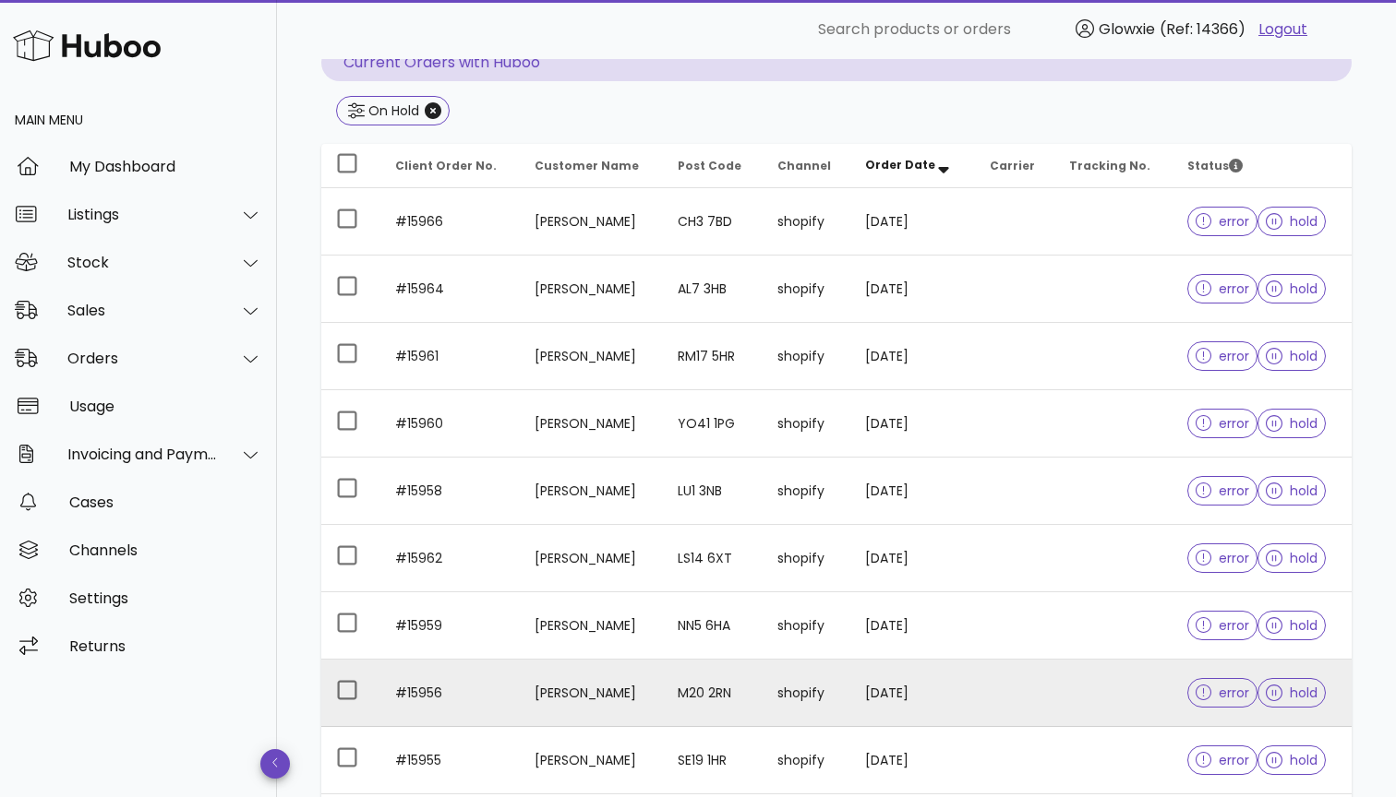
scroll to position [197, 0]
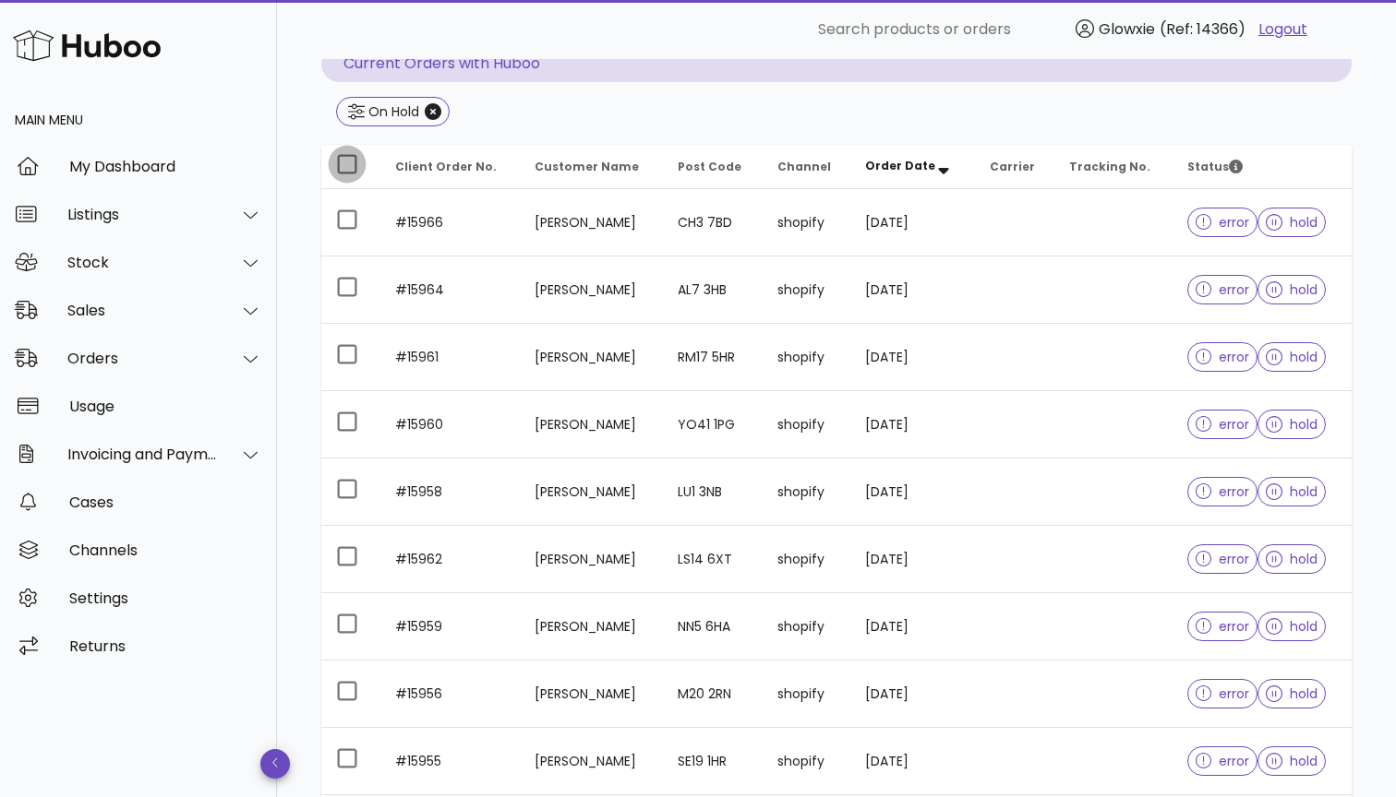
click at [350, 166] on div at bounding box center [346, 164] width 31 height 31
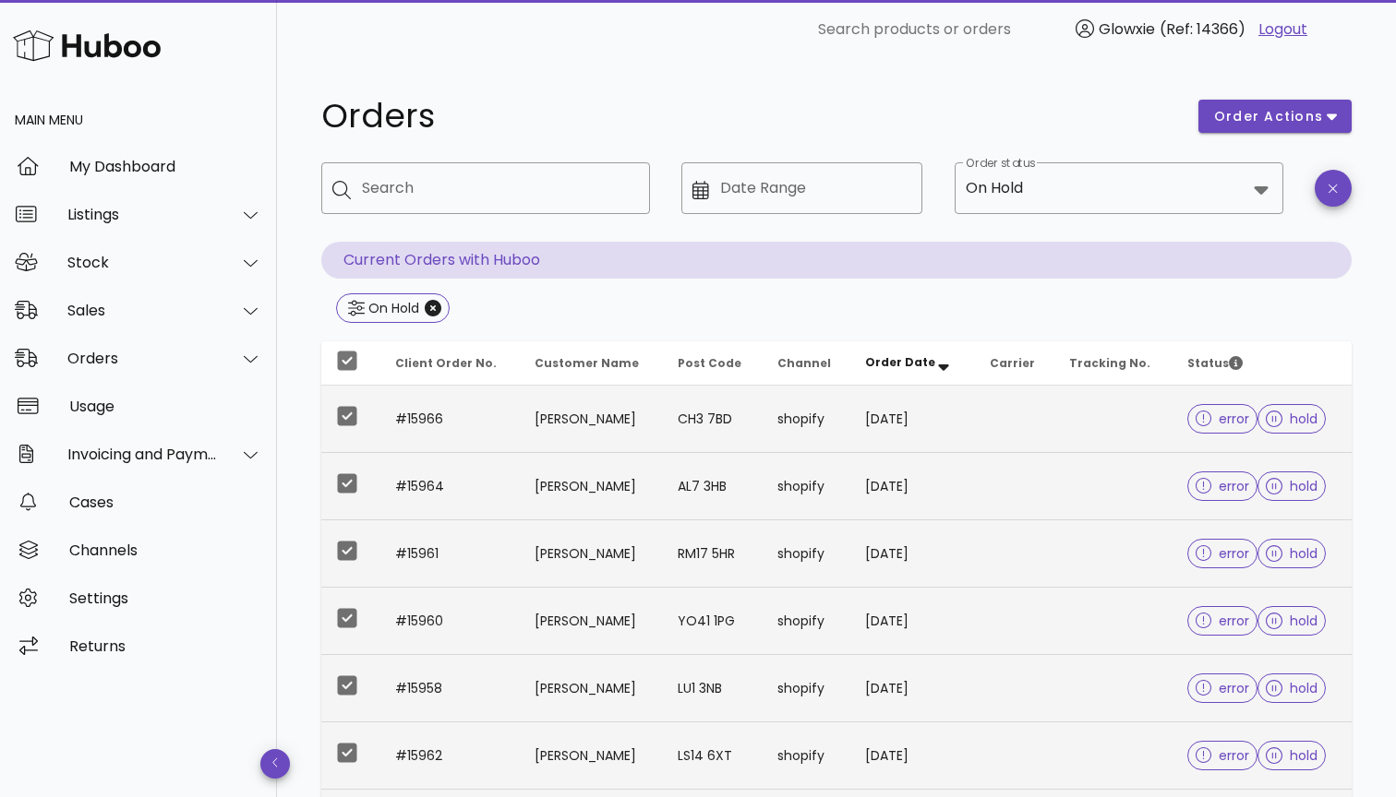
scroll to position [0, 0]
click at [1326, 116] on icon "button" at bounding box center [1331, 116] width 10 height 17
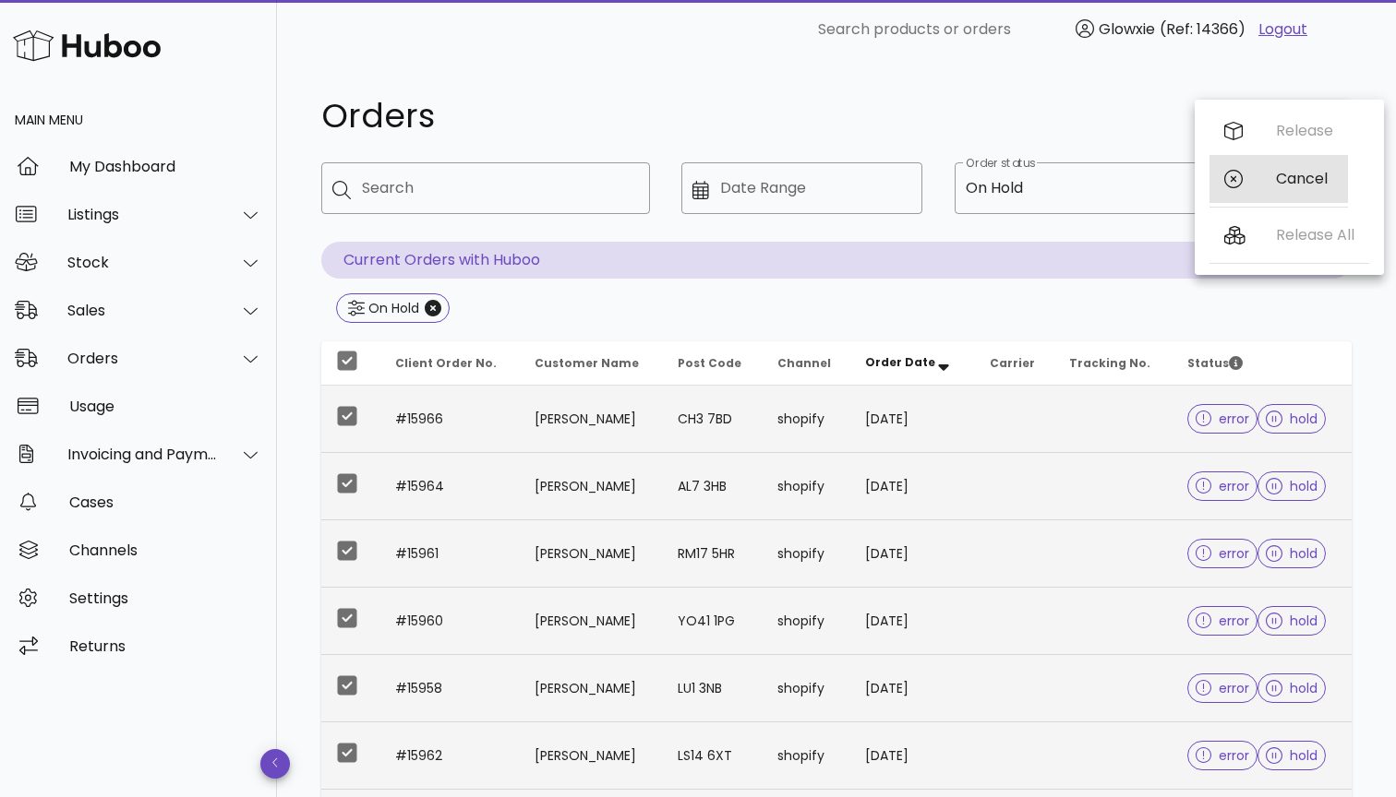
click at [1263, 183] on div "Cancel" at bounding box center [1278, 179] width 138 height 48
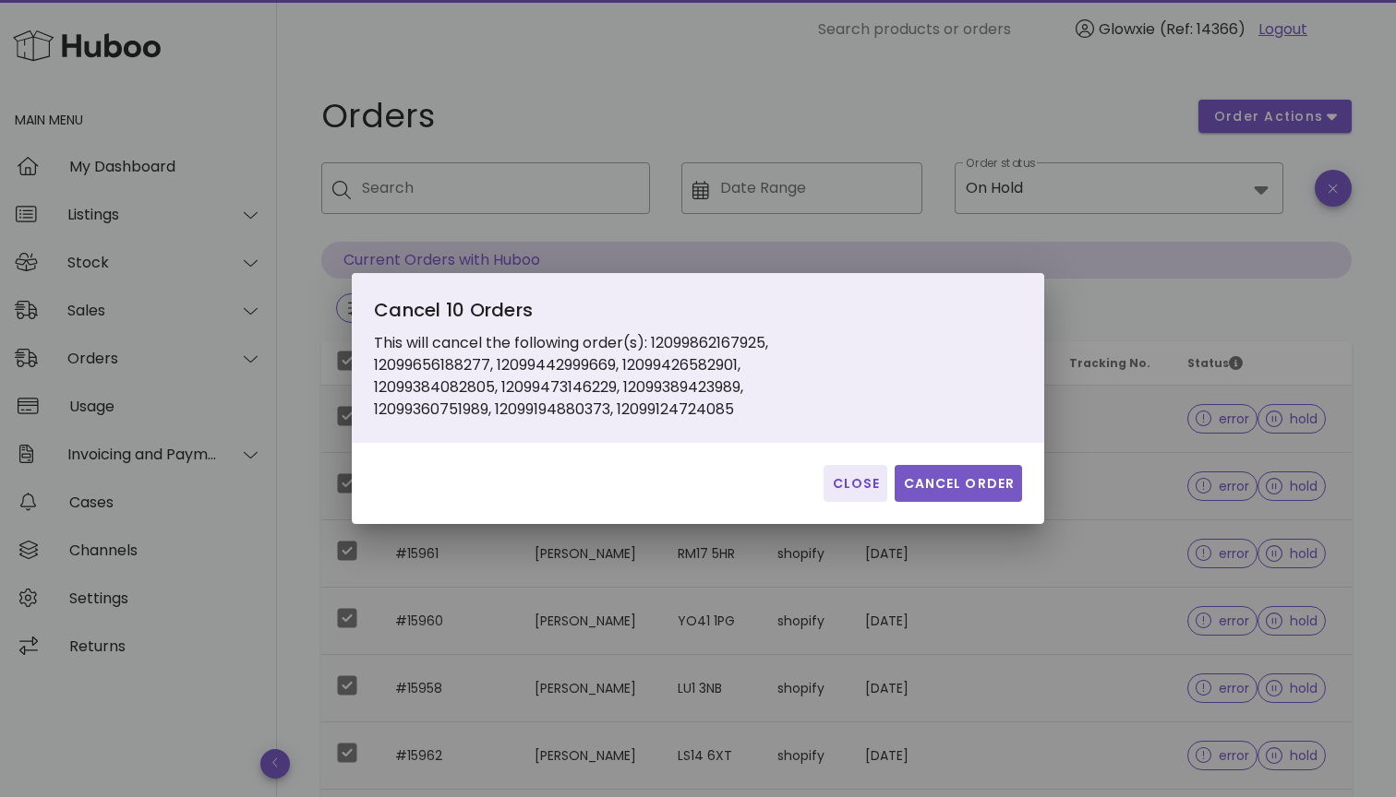
click at [969, 486] on span "Cancel Order" at bounding box center [958, 483] width 113 height 19
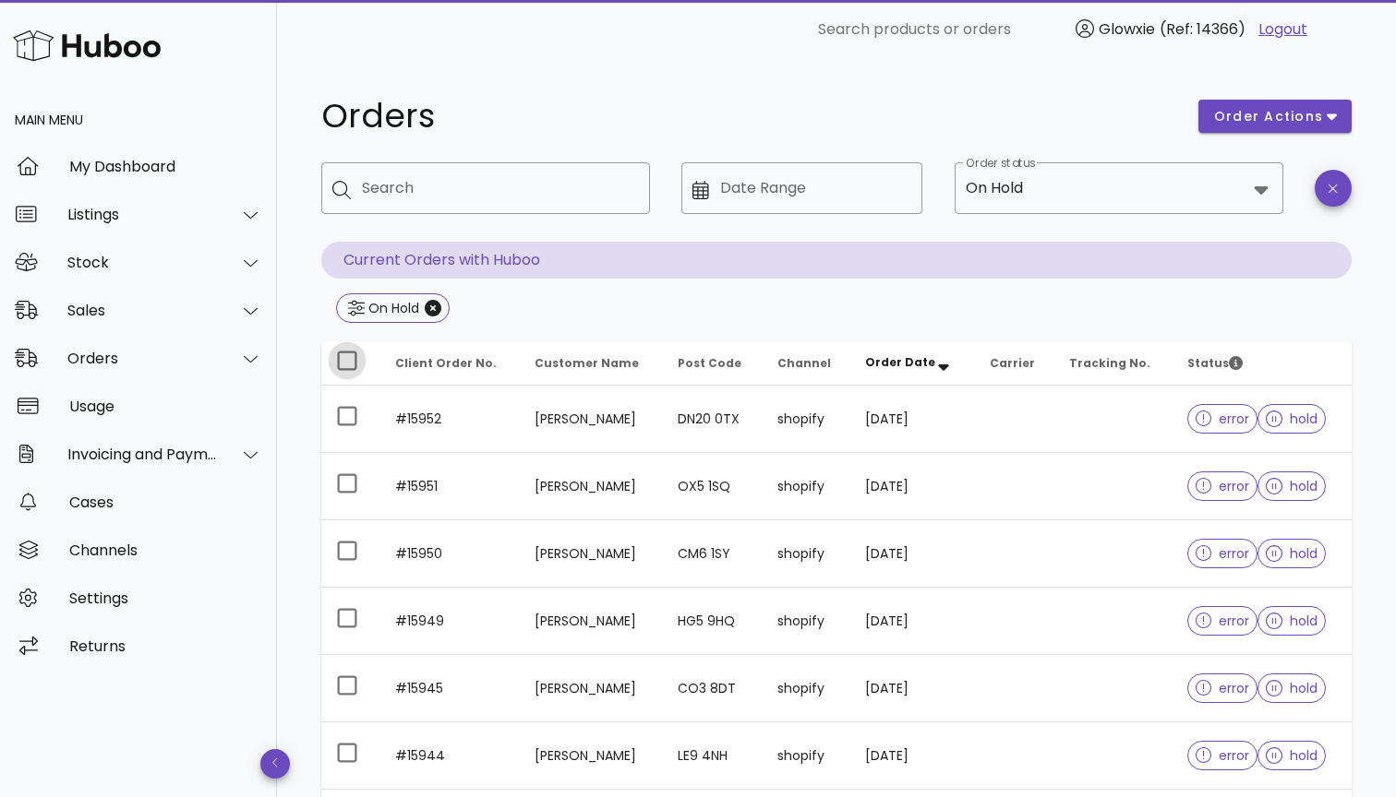
click at [343, 353] on div at bounding box center [346, 360] width 31 height 31
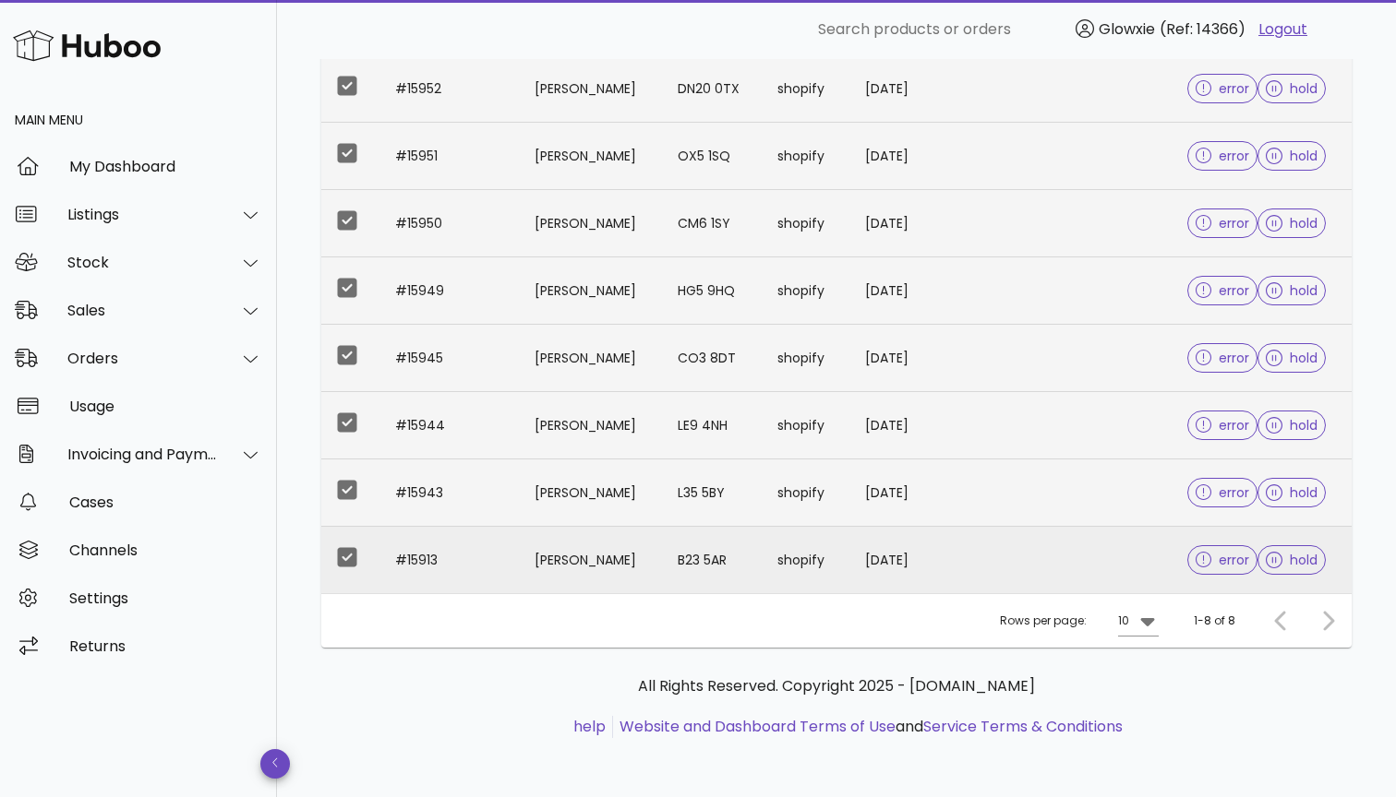
scroll to position [330, 0]
click at [1147, 622] on icon at bounding box center [1147, 622] width 14 height 8
click at [1150, 718] on div "50" at bounding box center [1143, 724] width 18 height 18
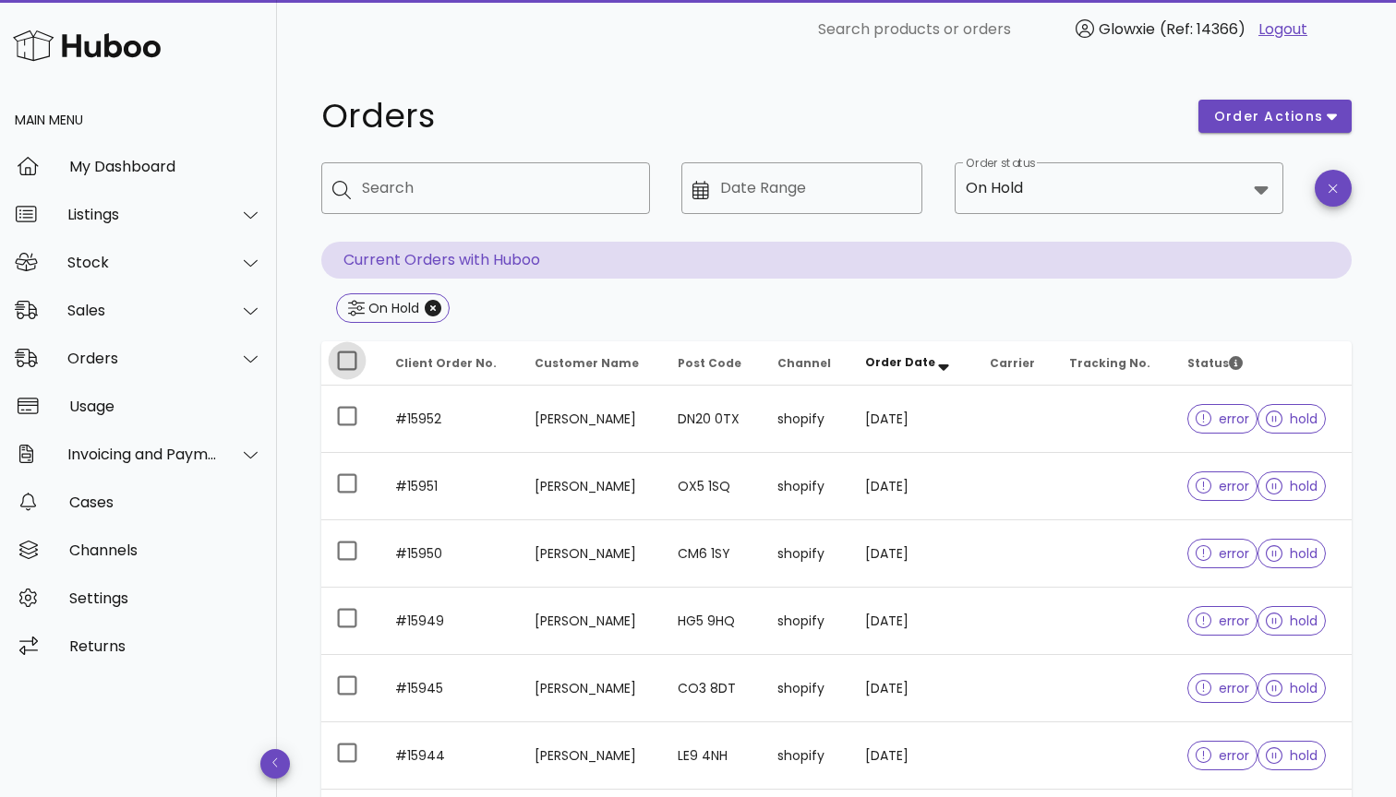
click at [355, 354] on div at bounding box center [346, 360] width 31 height 31
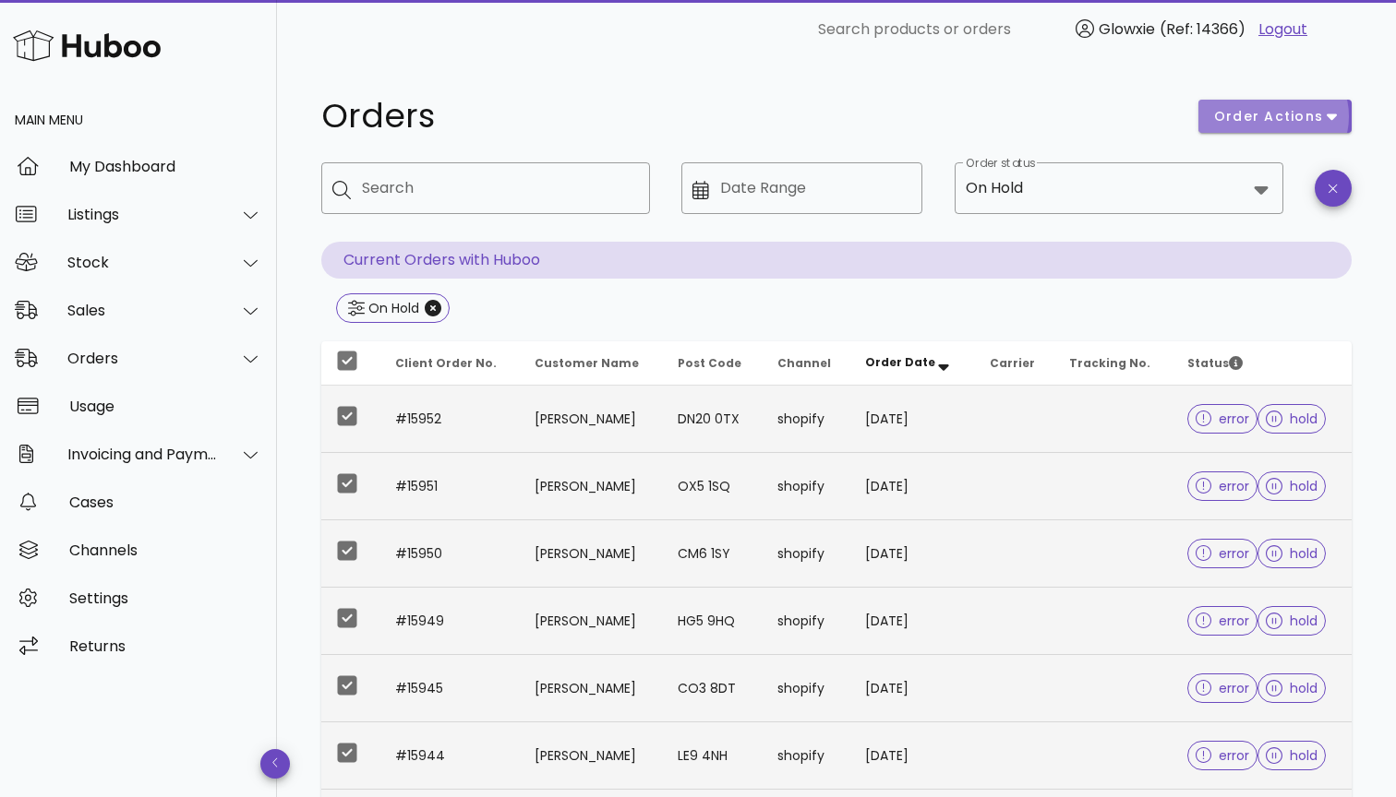
click at [1303, 113] on span "order actions" at bounding box center [1268, 116] width 111 height 19
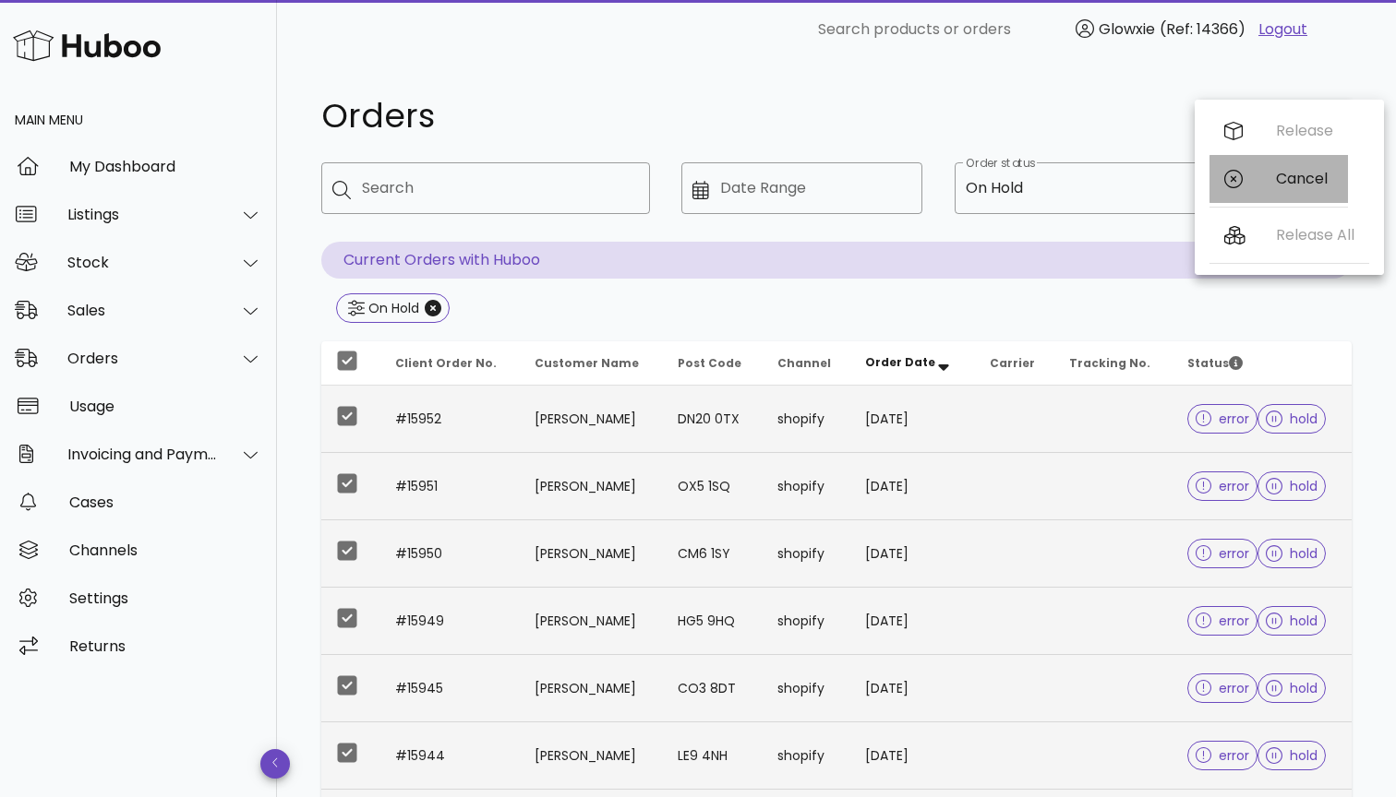
click at [1289, 186] on div "Cancel" at bounding box center [1304, 179] width 57 height 18
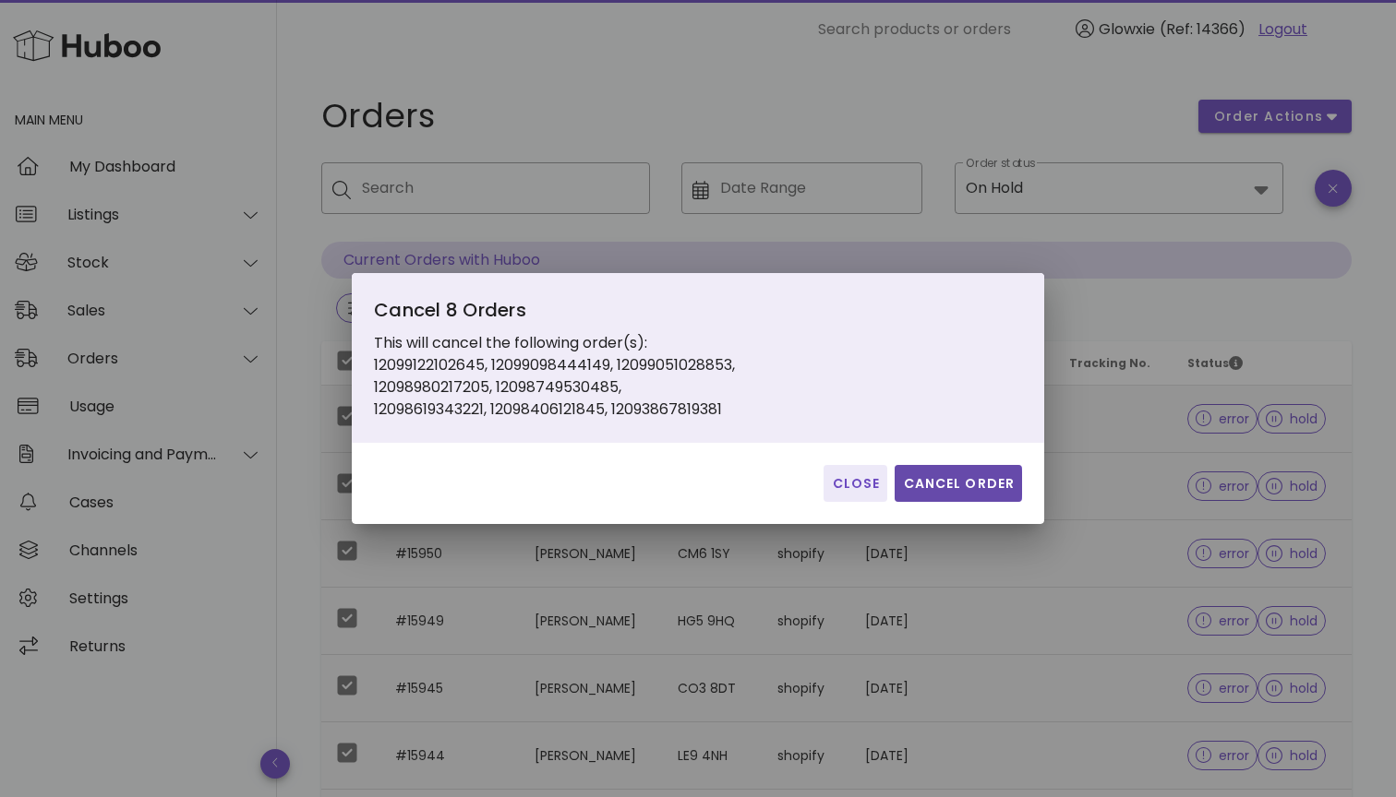
click at [955, 491] on span "Cancel Order" at bounding box center [958, 483] width 113 height 19
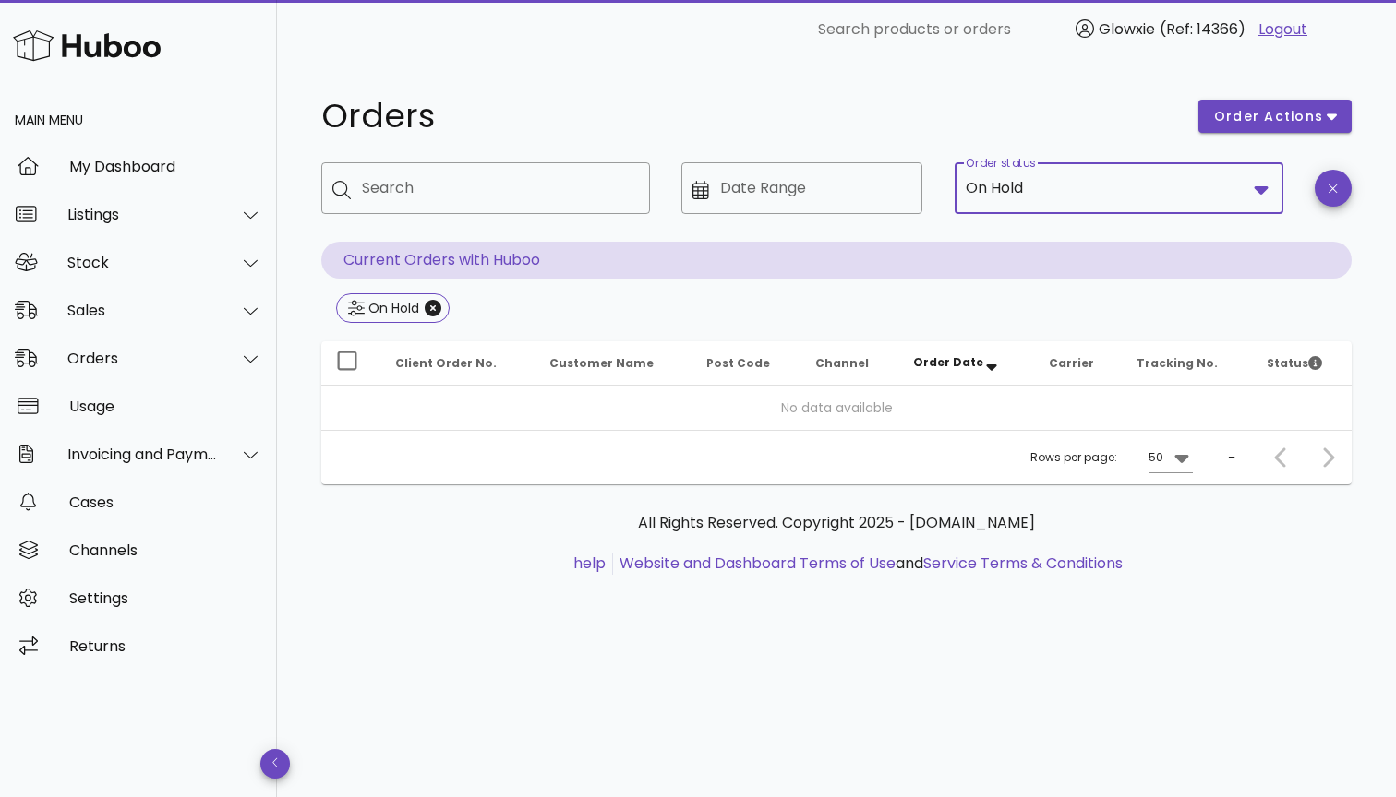
click at [1113, 199] on input "Order status" at bounding box center [1136, 189] width 220 height 30
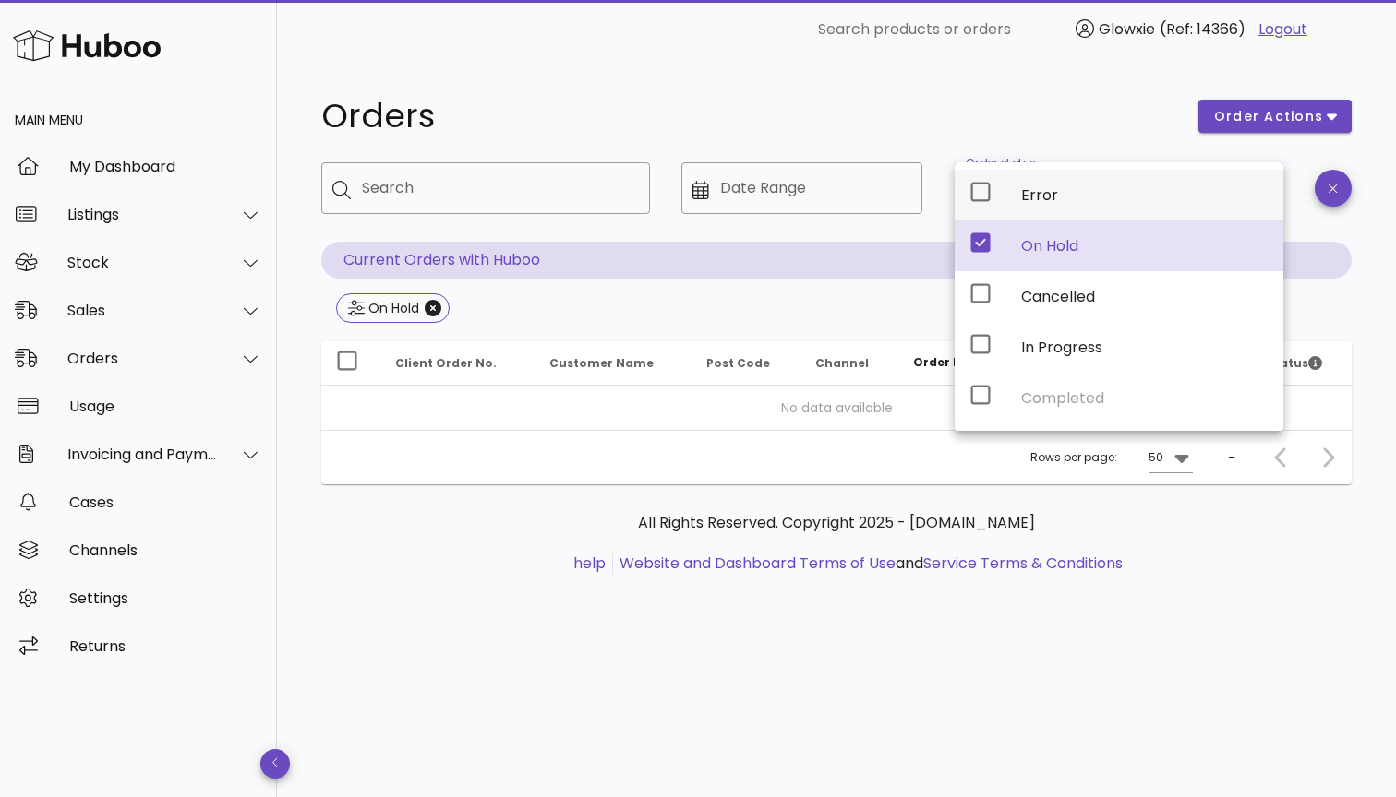
click at [1009, 186] on div "Error" at bounding box center [1118, 195] width 329 height 51
click at [986, 244] on icon at bounding box center [980, 243] width 19 height 19
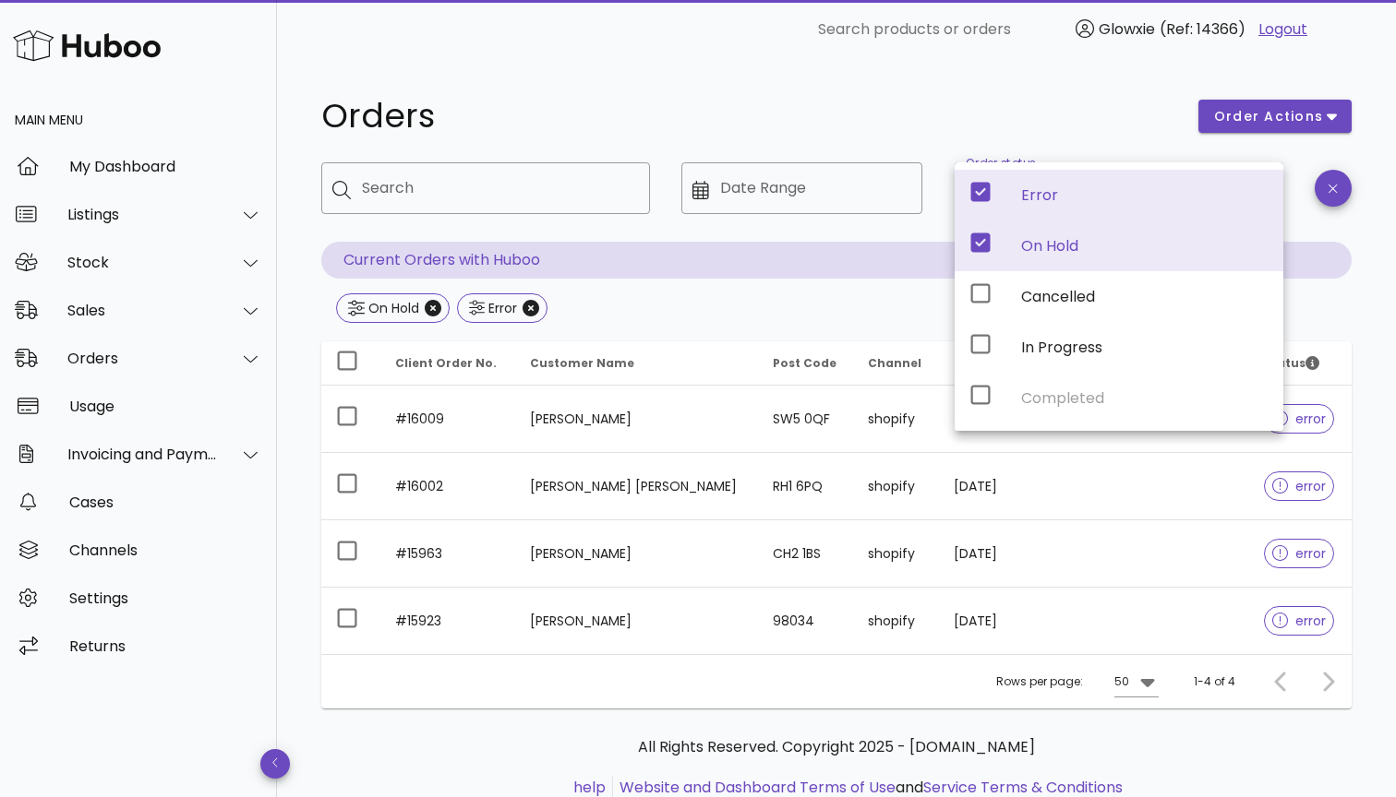
click at [883, 77] on div "Orders order actions ​ Search ​ Date Range ​ Order status On Hold, Error Curren…" at bounding box center [836, 458] width 1119 height 799
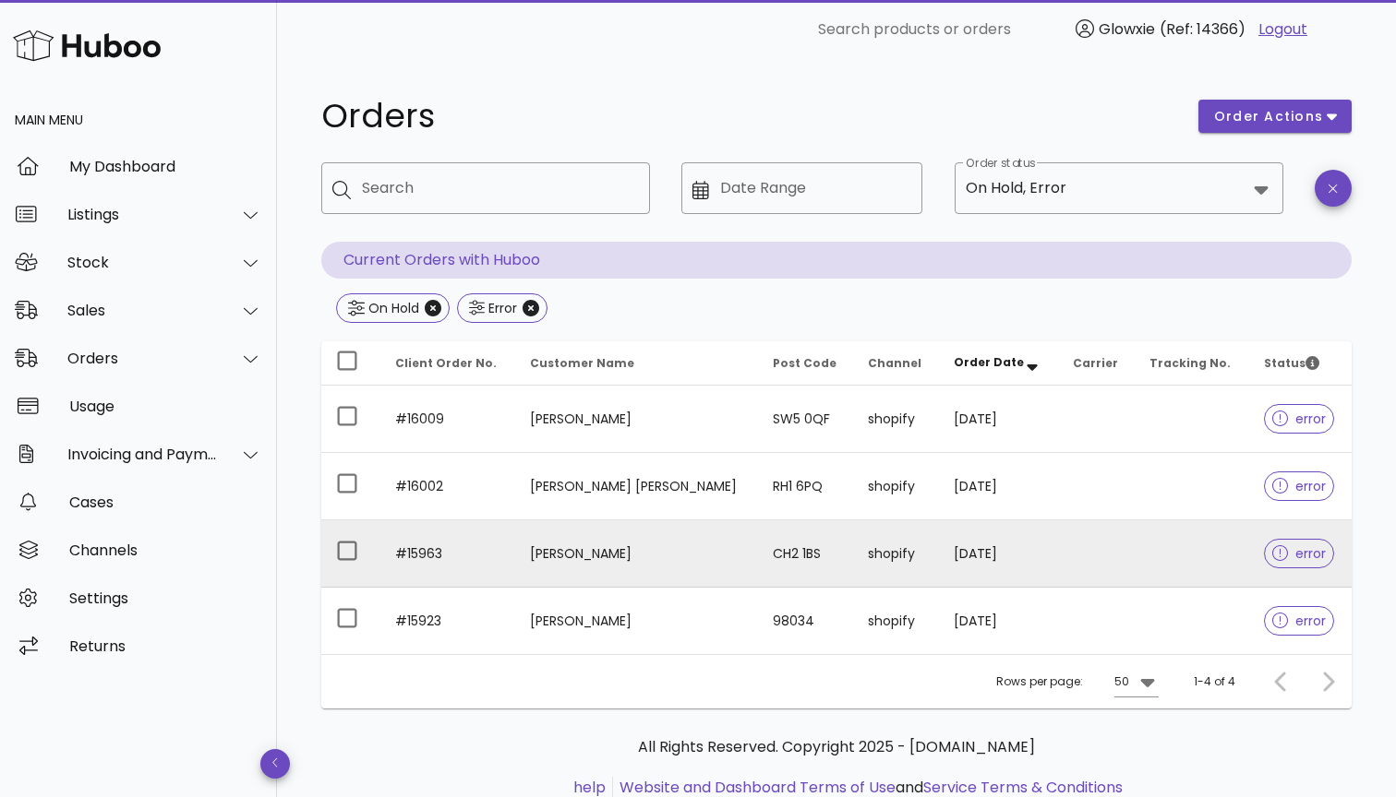
click at [1274, 552] on div at bounding box center [1284, 554] width 24 height 18
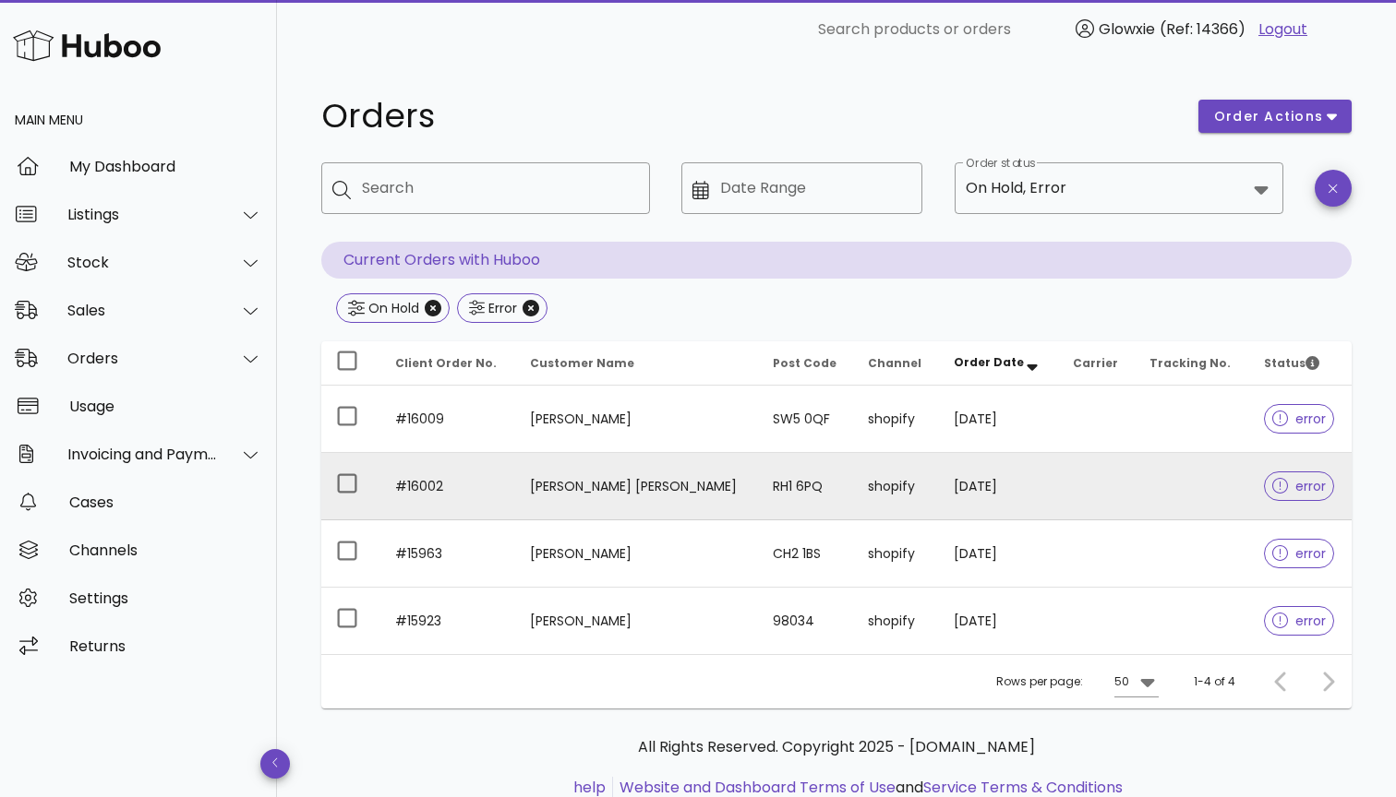
click at [871, 487] on td "shopify" at bounding box center [895, 486] width 85 height 67
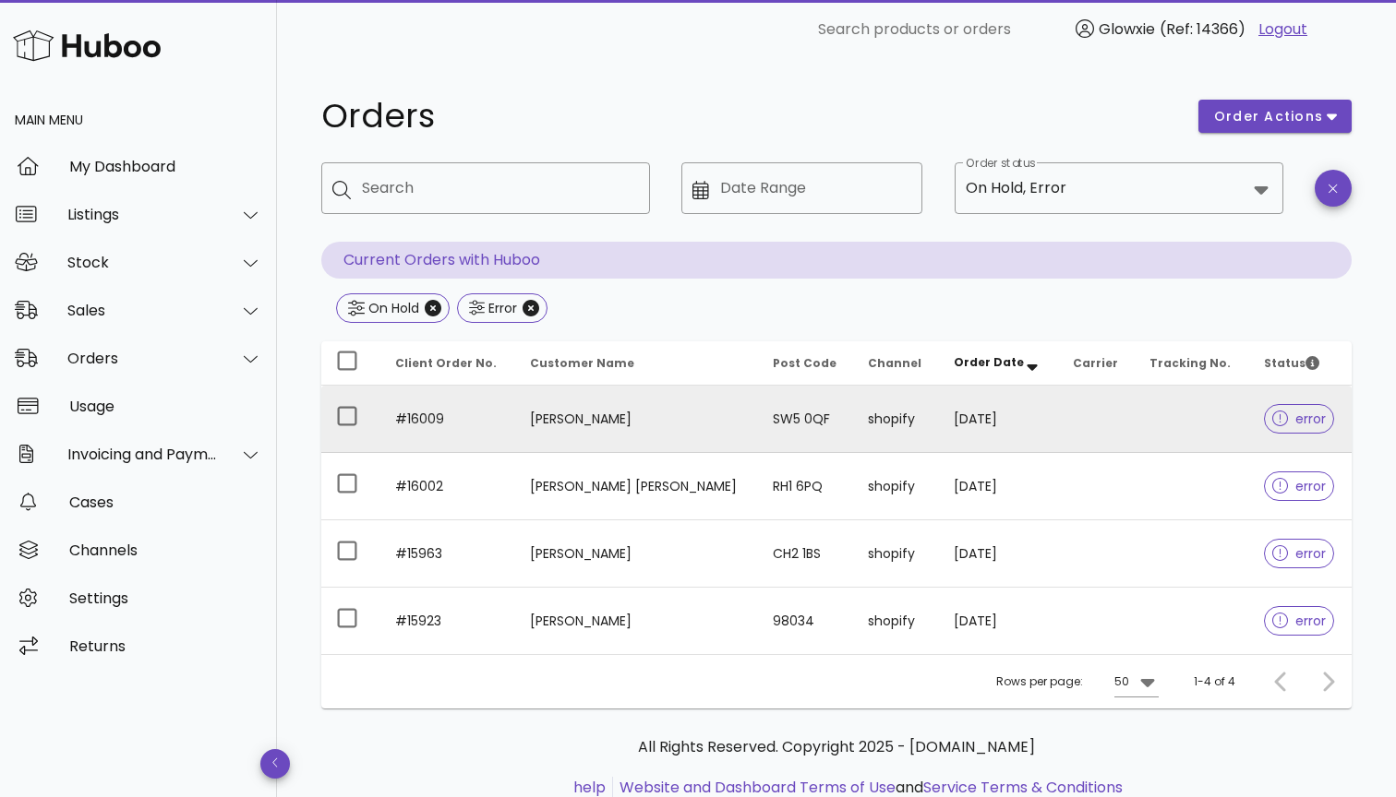
click at [867, 426] on td "shopify" at bounding box center [895, 419] width 85 height 67
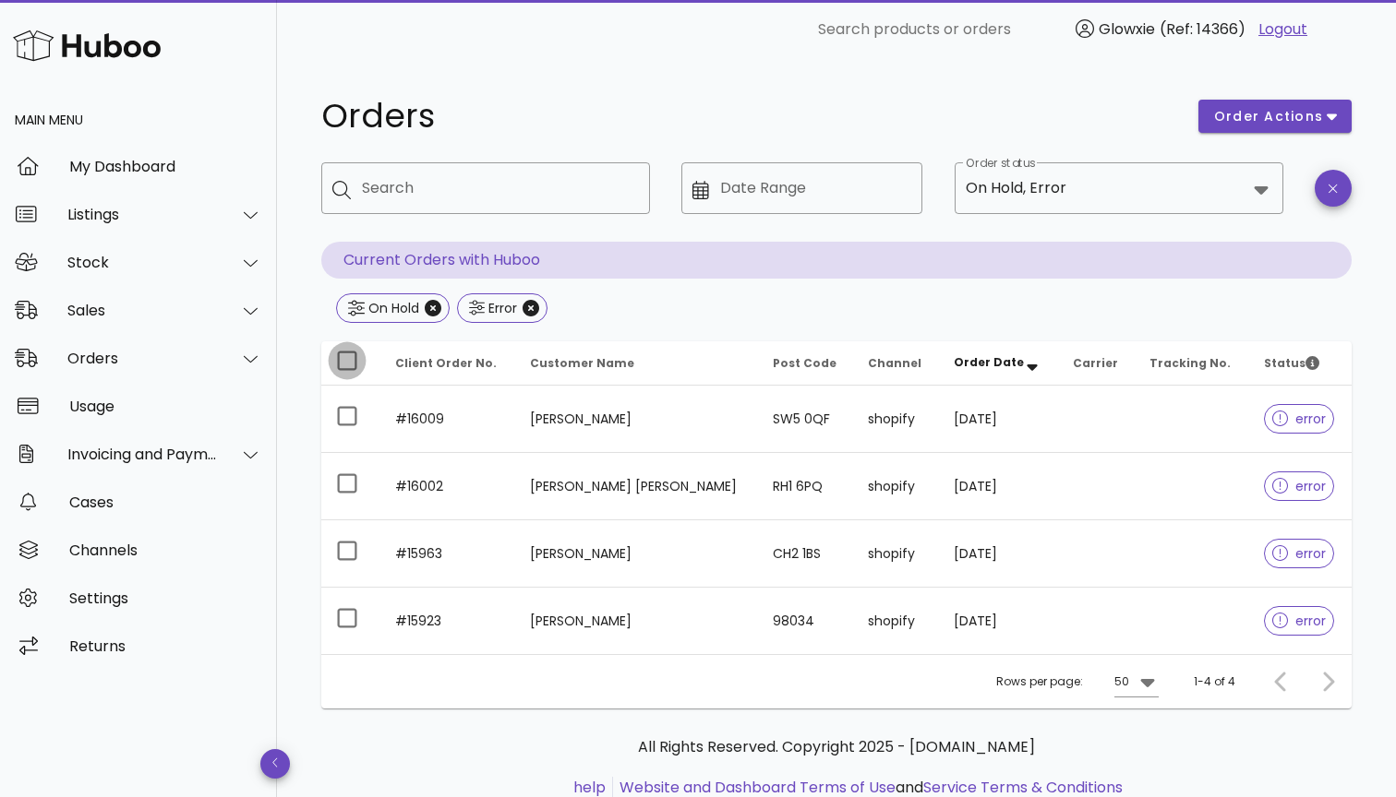
click at [353, 353] on div at bounding box center [346, 360] width 31 height 31
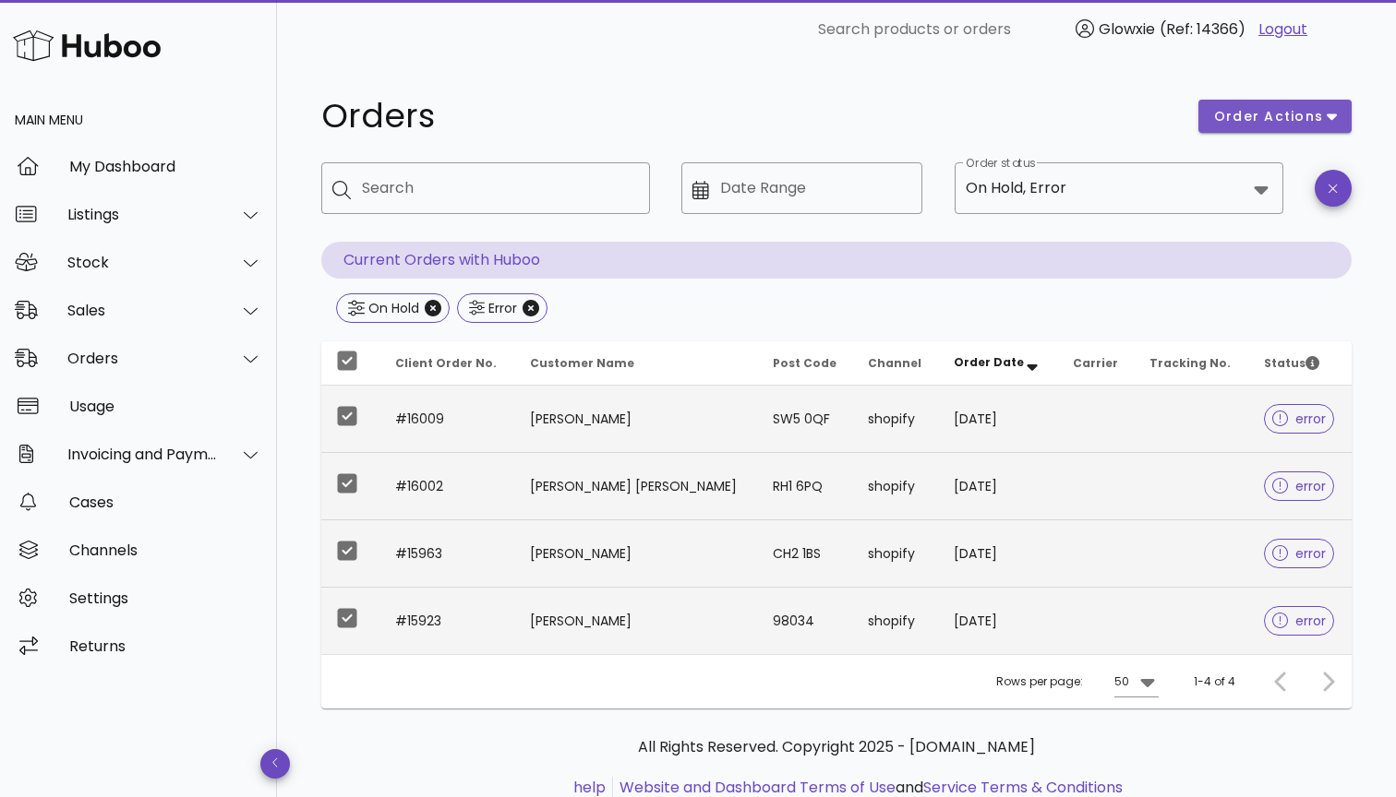
click at [1261, 116] on span "order actions" at bounding box center [1268, 116] width 111 height 19
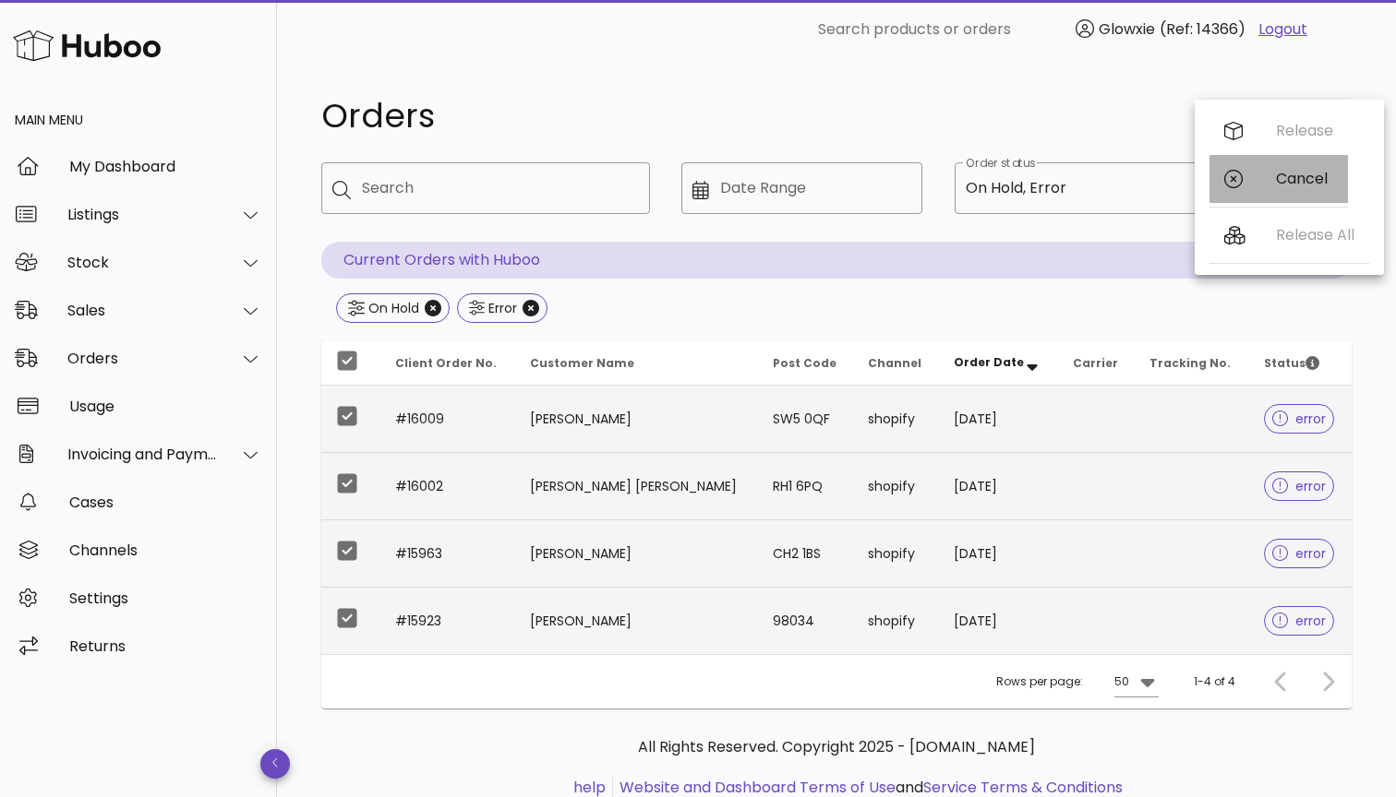
click at [1266, 189] on div "Cancel" at bounding box center [1278, 179] width 138 height 48
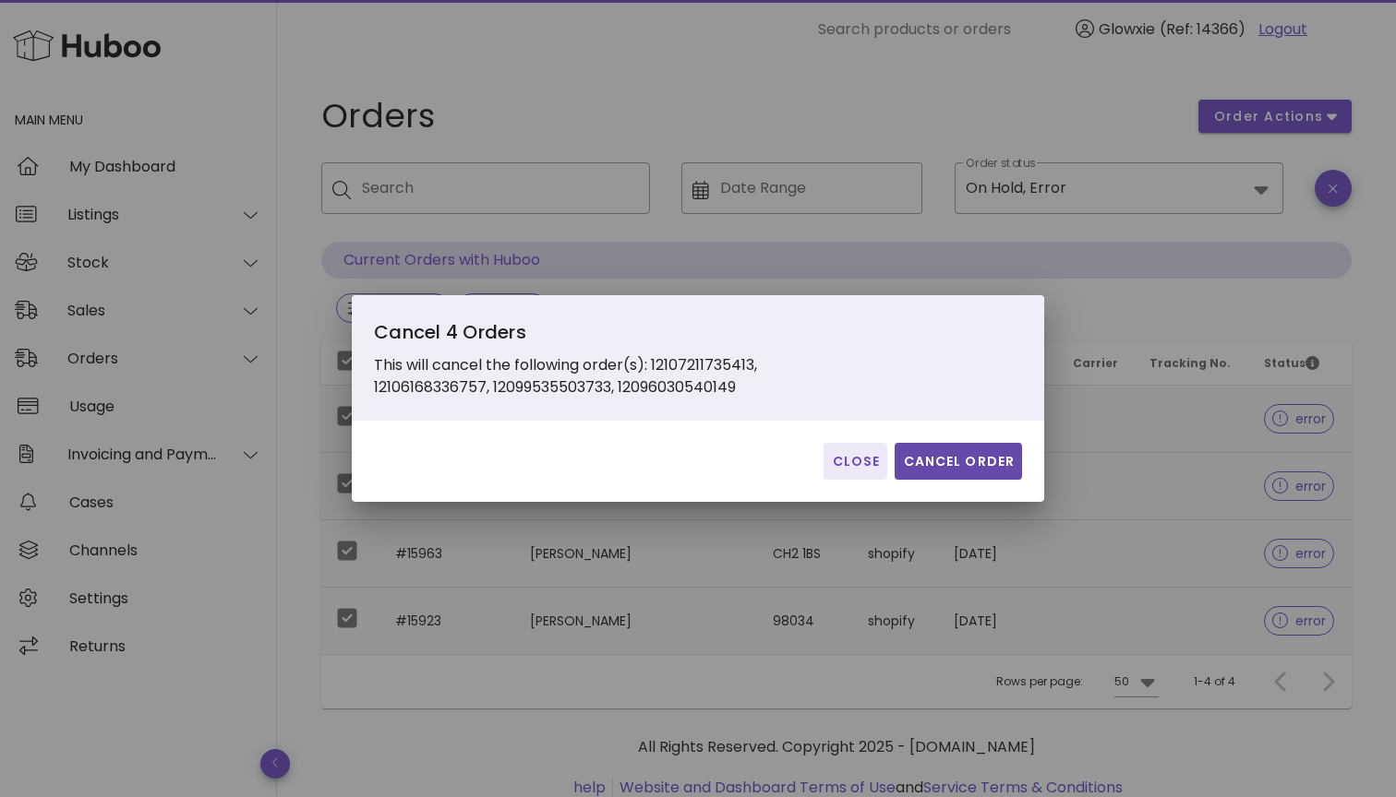
click at [973, 464] on span "Cancel Order" at bounding box center [958, 461] width 113 height 19
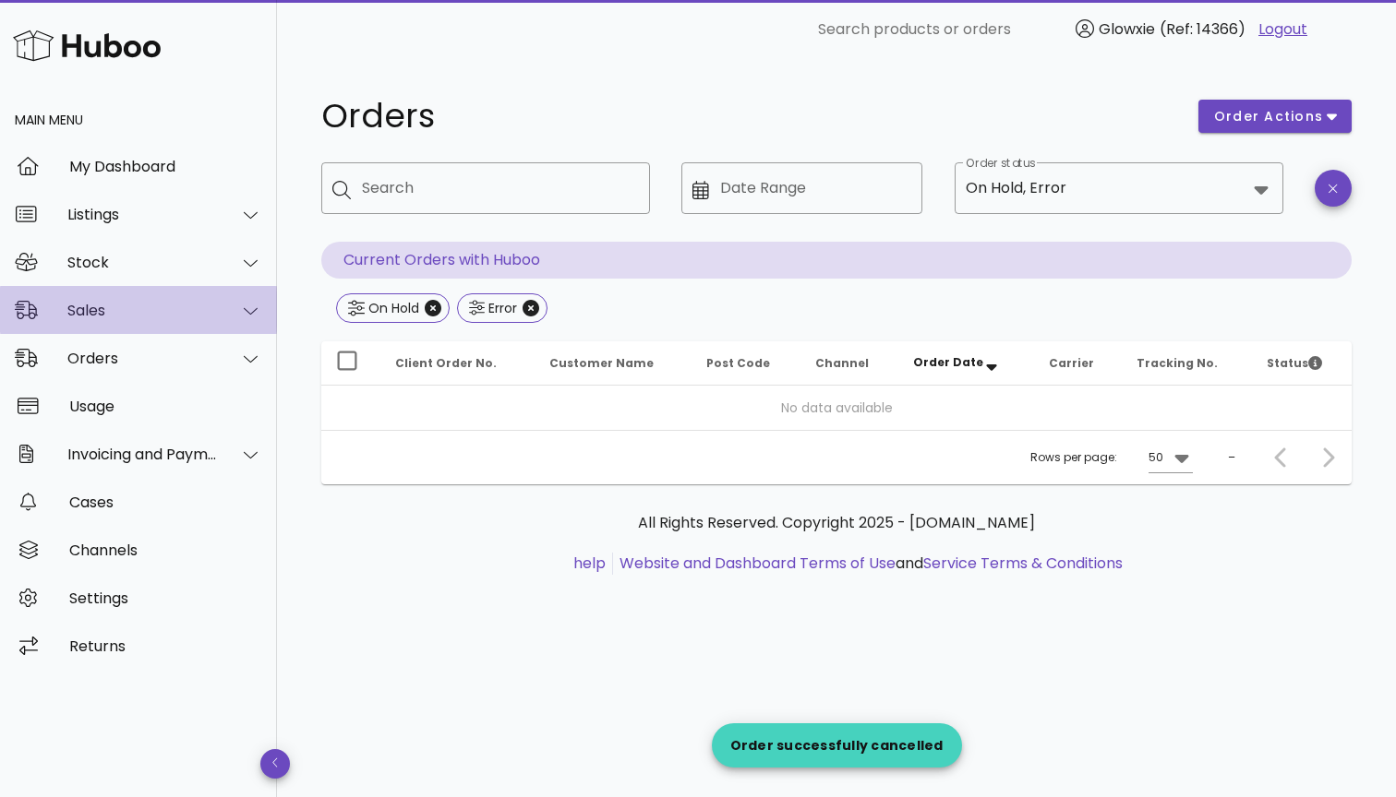
click at [159, 326] on div "Sales" at bounding box center [138, 310] width 277 height 48
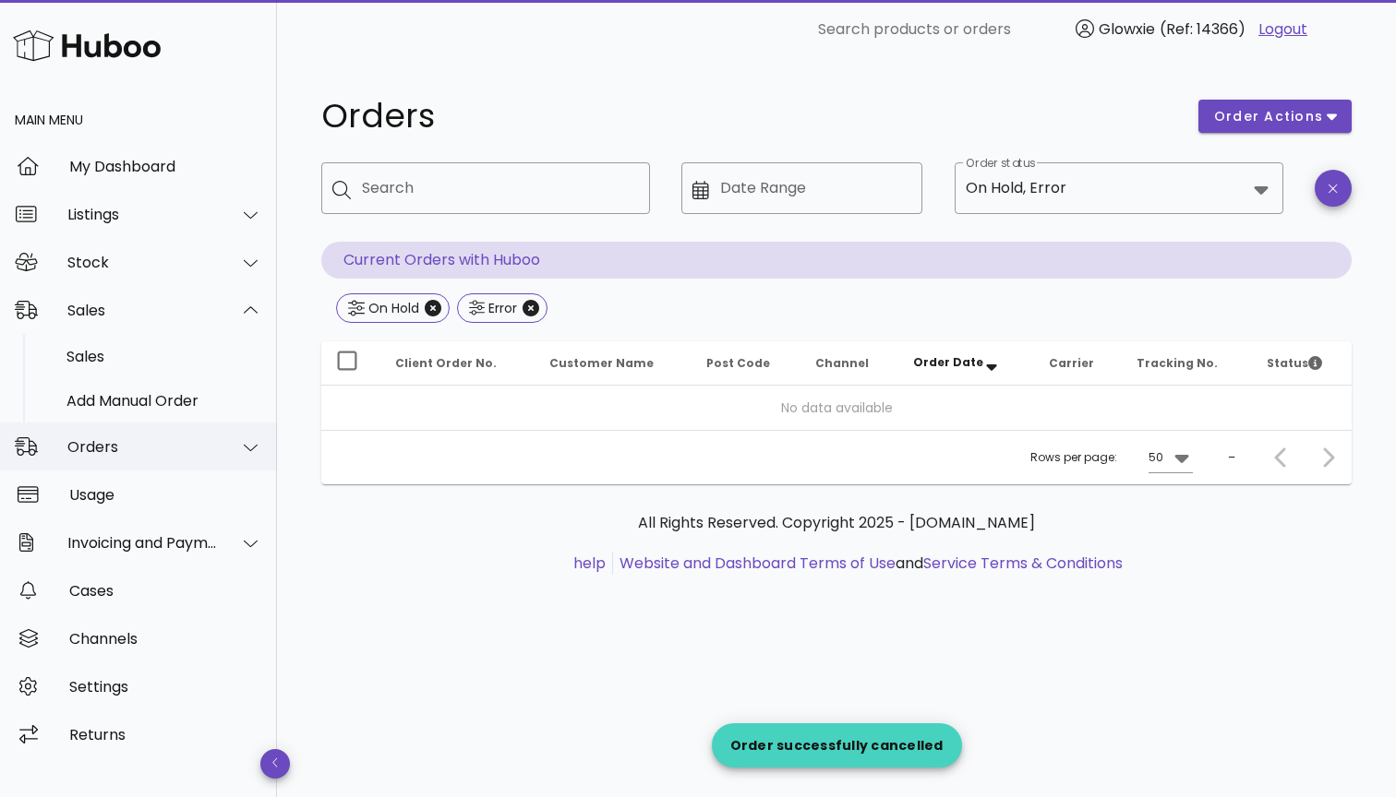
click at [155, 460] on div "Orders" at bounding box center [138, 447] width 277 height 48
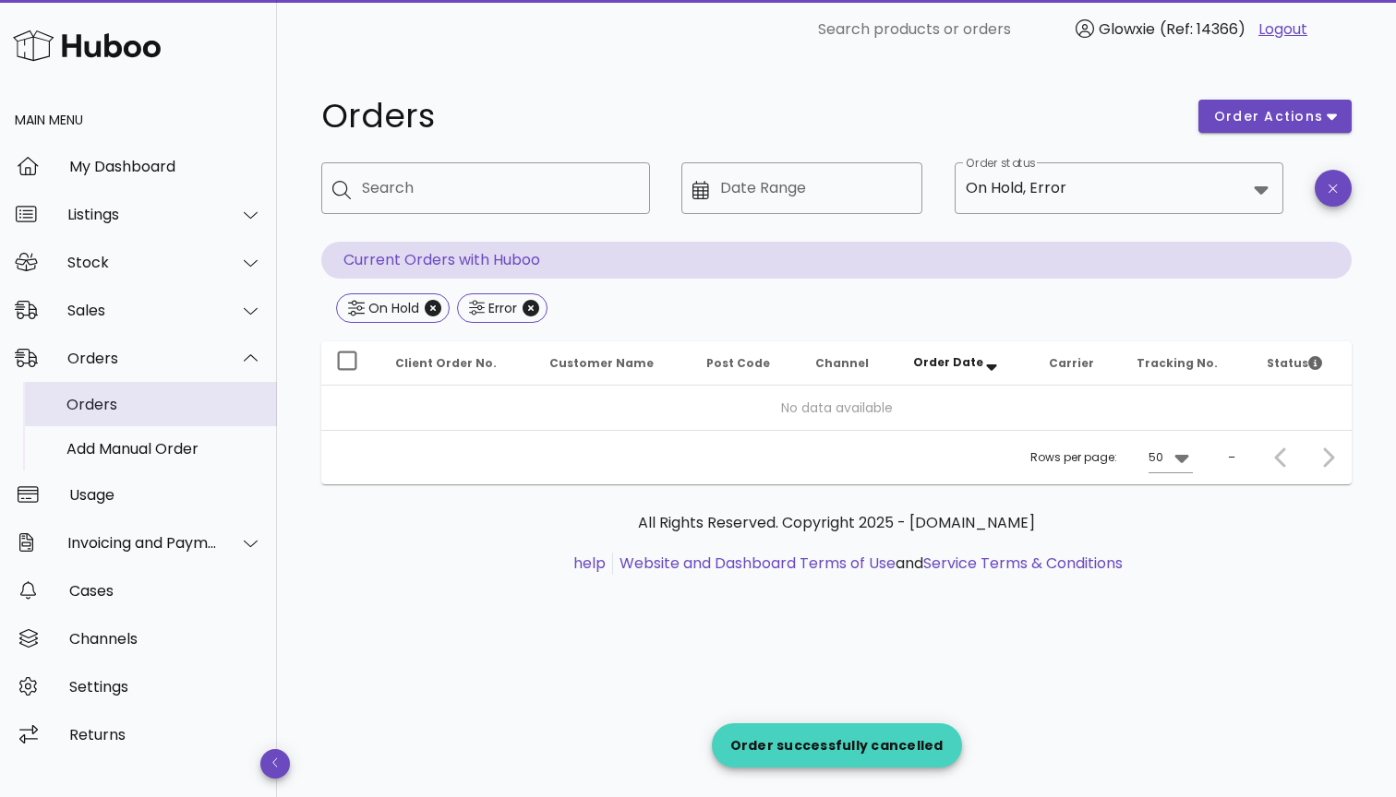
click at [130, 408] on div "Orders" at bounding box center [164, 405] width 196 height 18
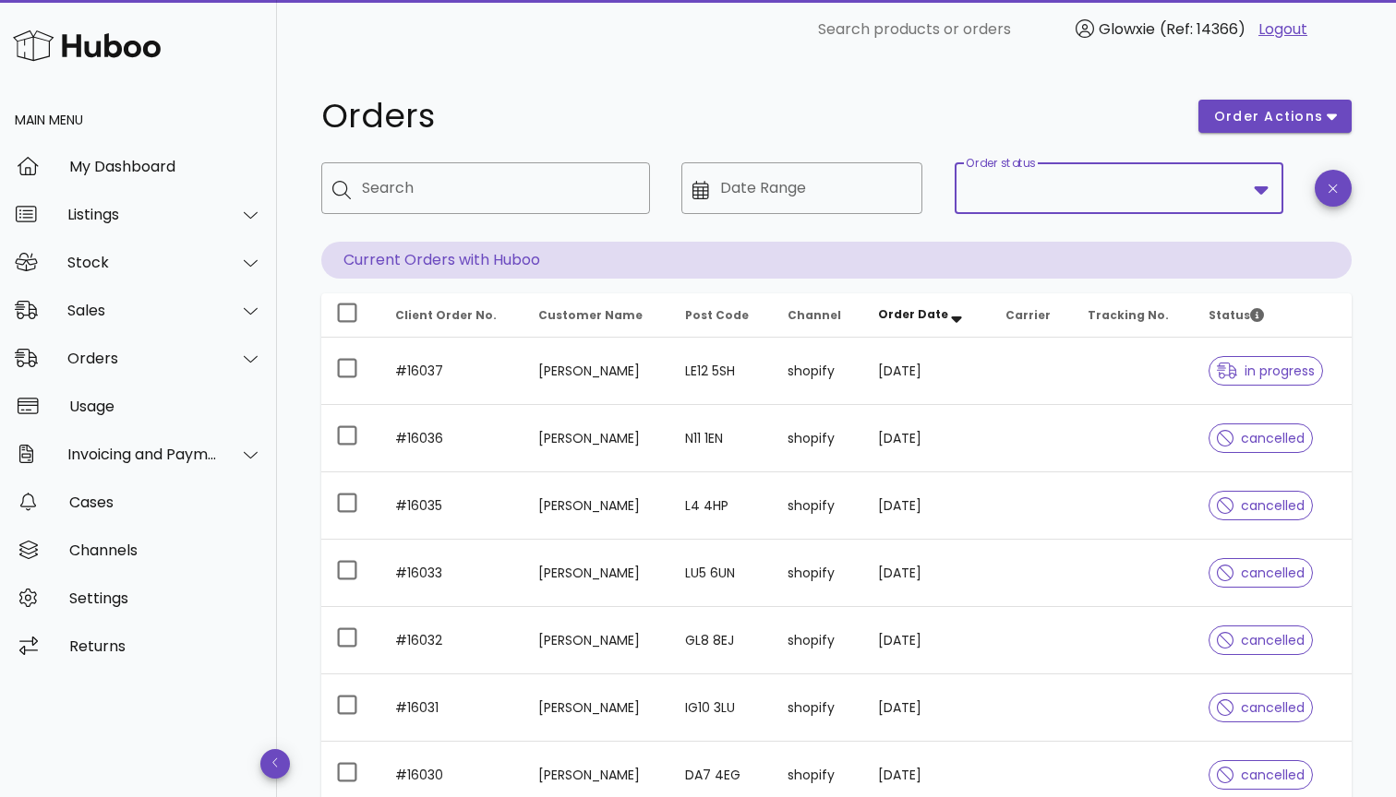
click at [1073, 181] on input "Order status" at bounding box center [1105, 189] width 281 height 30
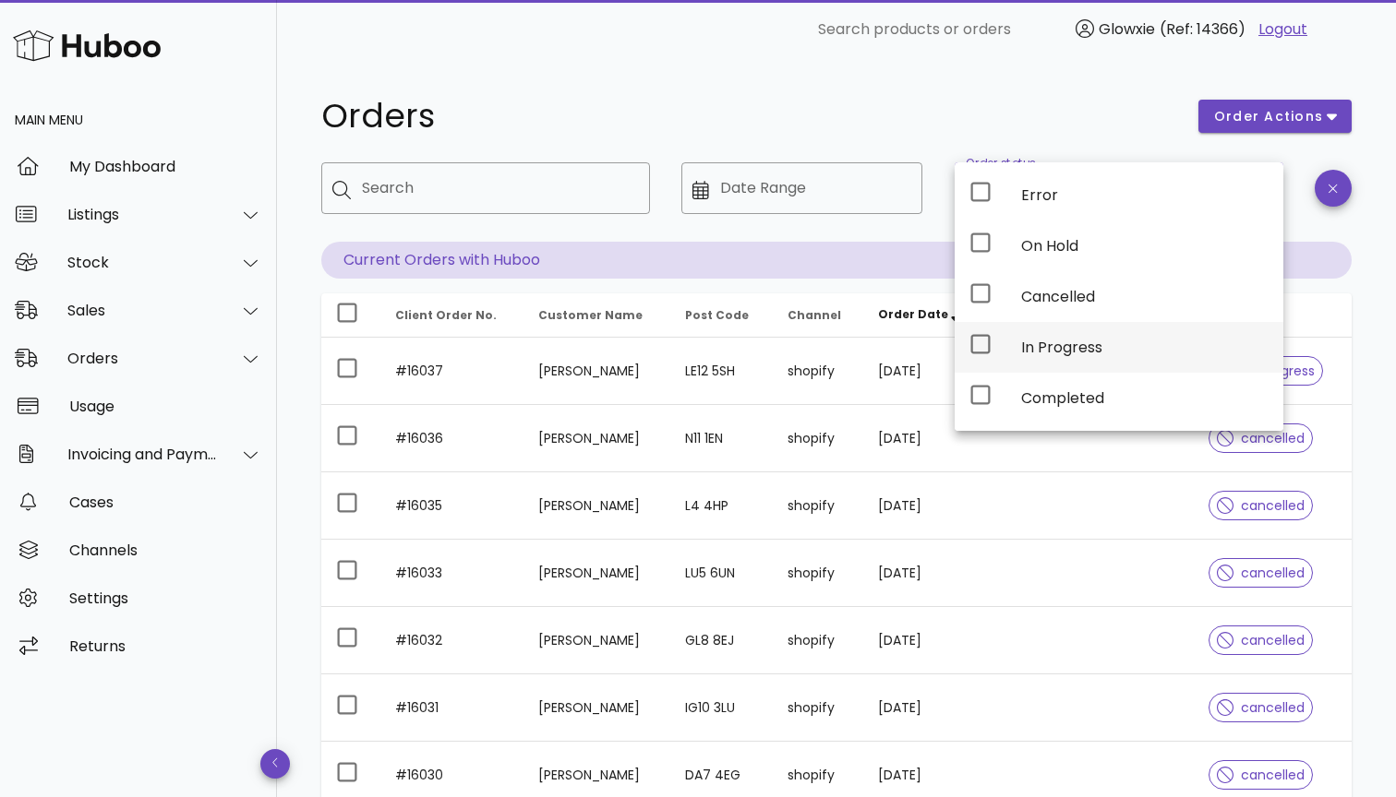
click at [1065, 344] on div "In Progress" at bounding box center [1144, 348] width 247 height 18
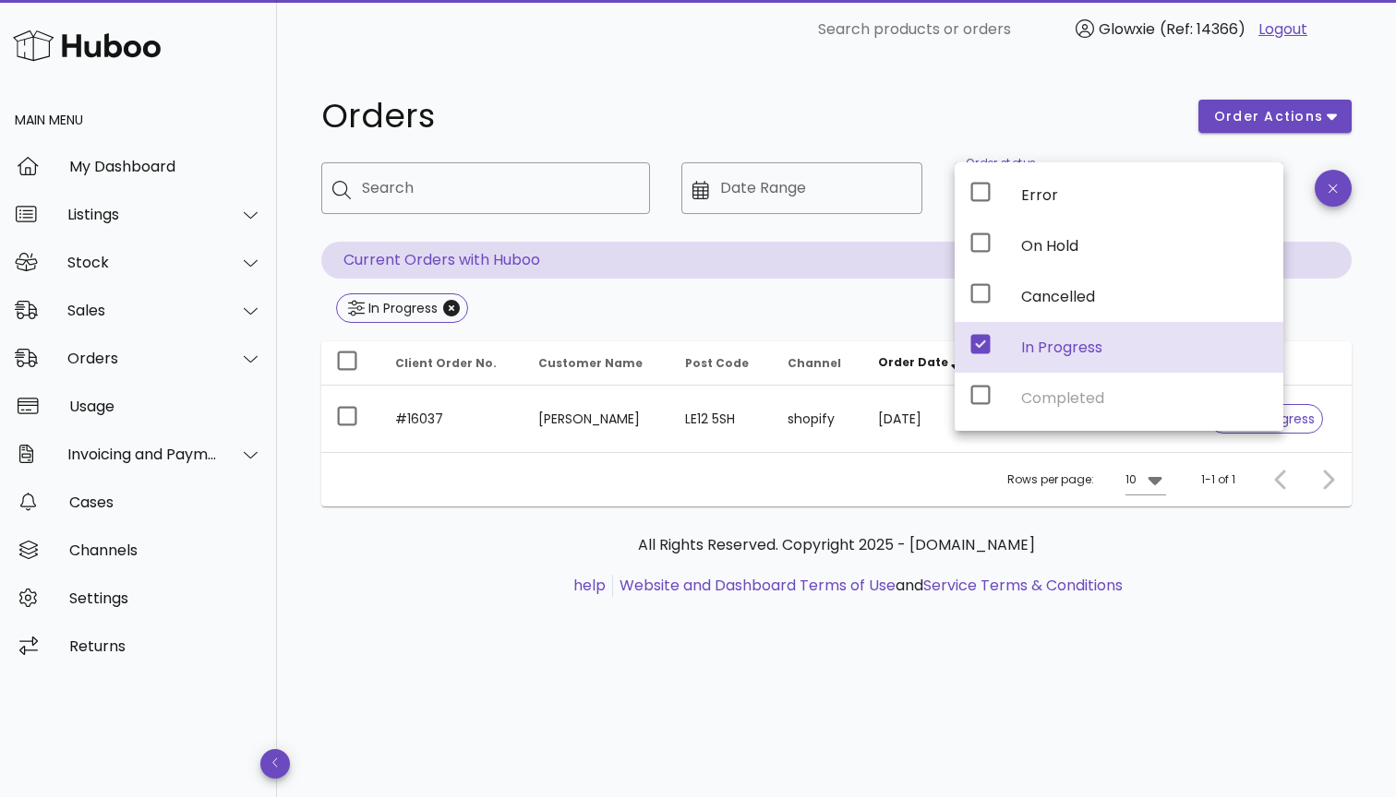
click at [966, 101] on h1 "Orders" at bounding box center [748, 116] width 855 height 33
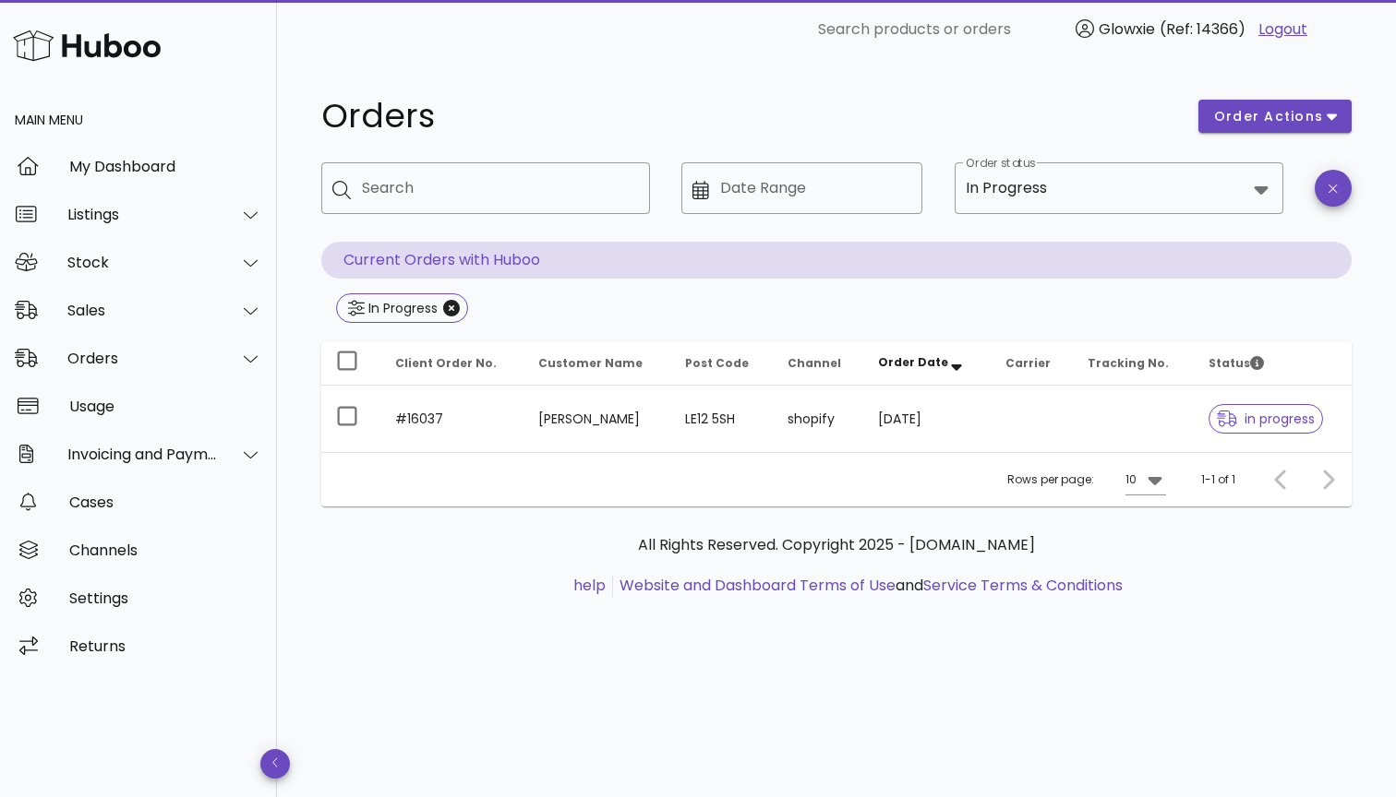
click at [1071, 452] on div "Rows per page: 10 1-1 of 1" at bounding box center [836, 479] width 1030 height 54
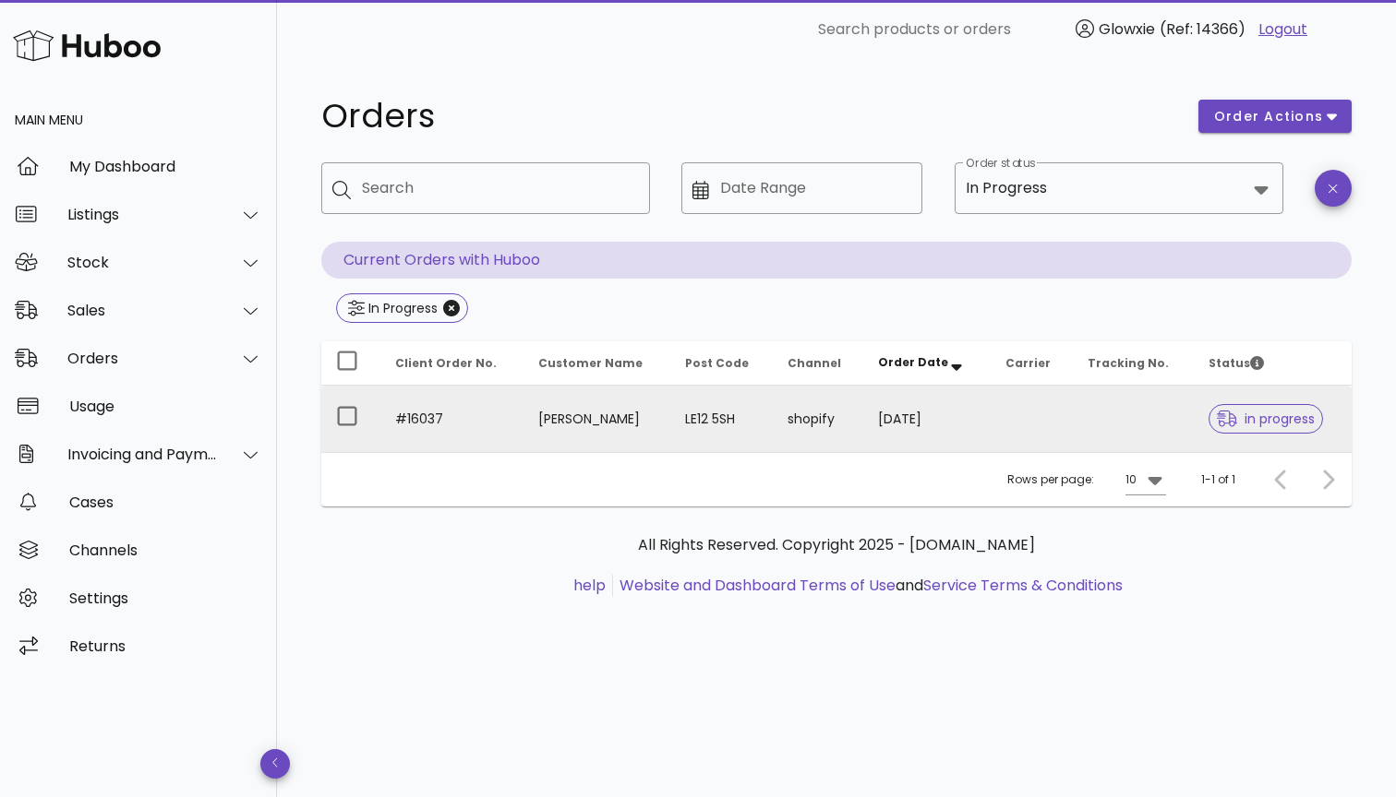
click at [1061, 431] on td at bounding box center [1031, 419] width 82 height 66
